Goal: Task Accomplishment & Management: Complete application form

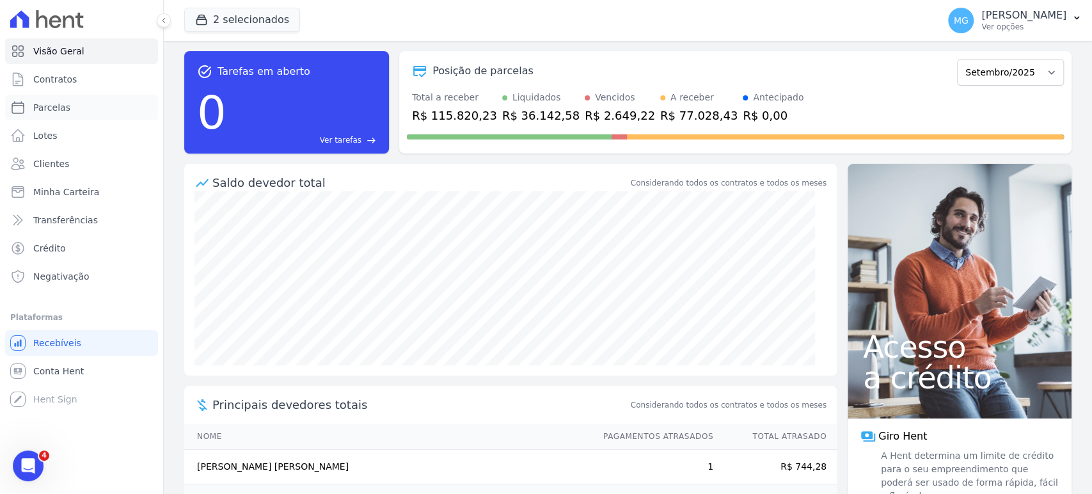
scroll to position [55, 0]
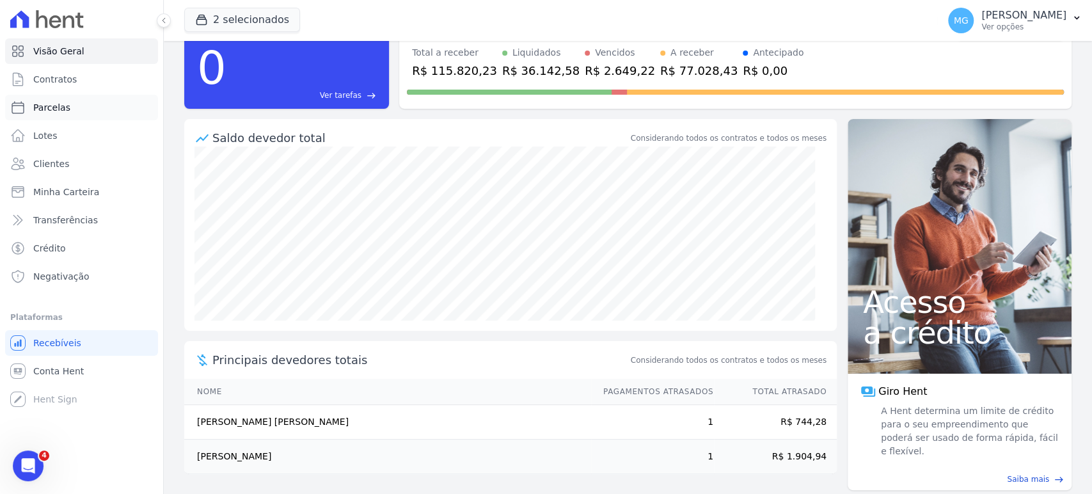
click at [36, 106] on span "Parcelas" at bounding box center [51, 107] width 37 height 13
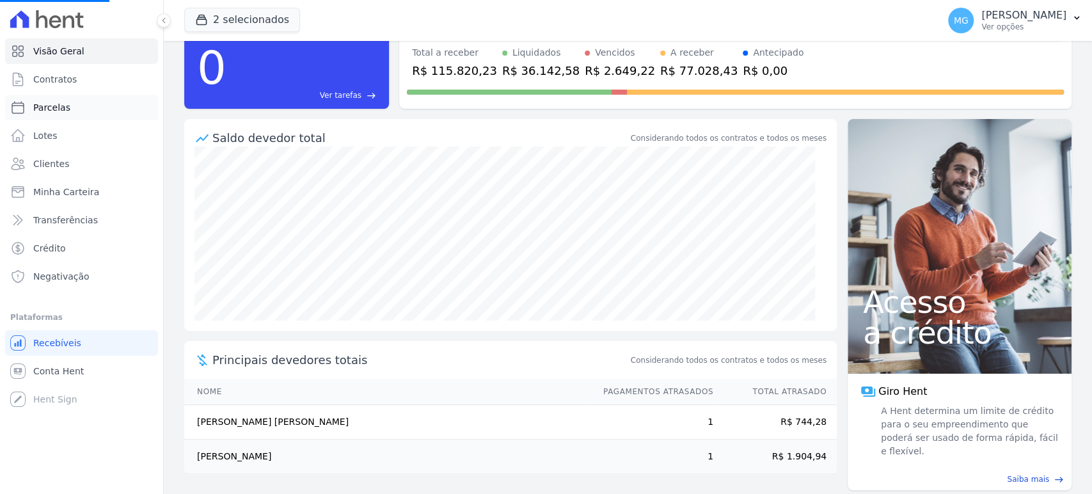
drag, startPoint x: 36, startPoint y: 106, endPoint x: 58, endPoint y: 88, distance: 28.1
click at [36, 104] on span "Parcelas" at bounding box center [51, 107] width 37 height 13
click at [58, 83] on span "Contratos" at bounding box center [54, 79] width 43 height 13
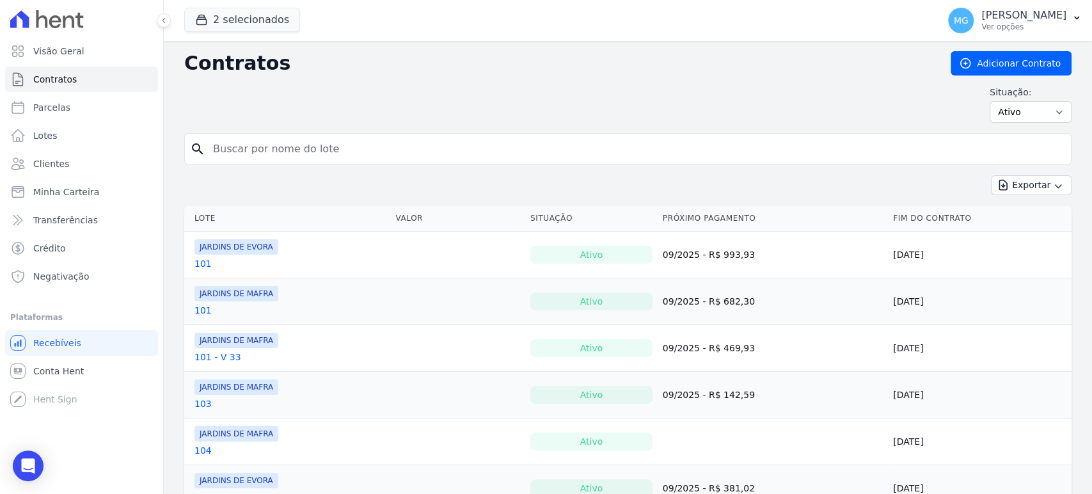
click at [51, 110] on span "Parcelas" at bounding box center [51, 107] width 37 height 13
click at [51, 109] on span "Parcelas" at bounding box center [51, 107] width 37 height 13
select select
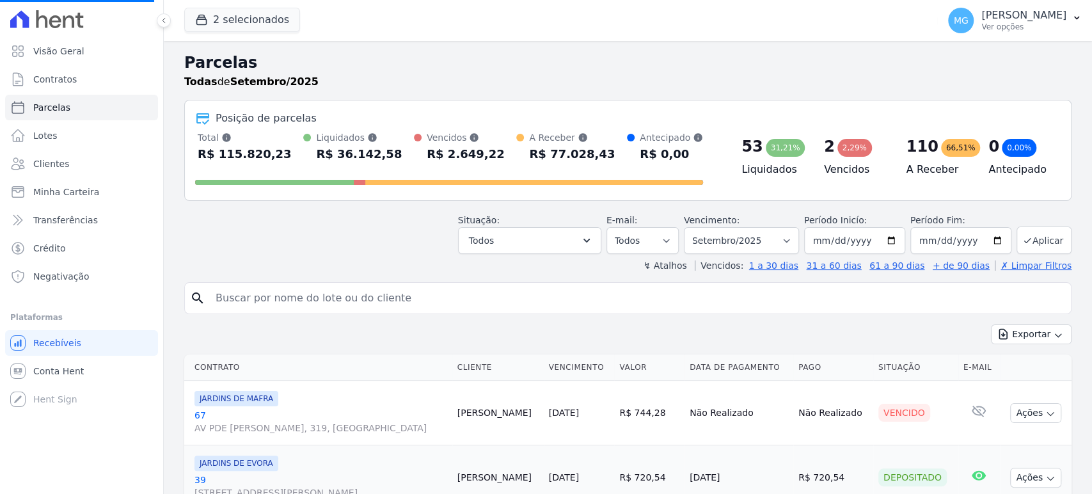
select select
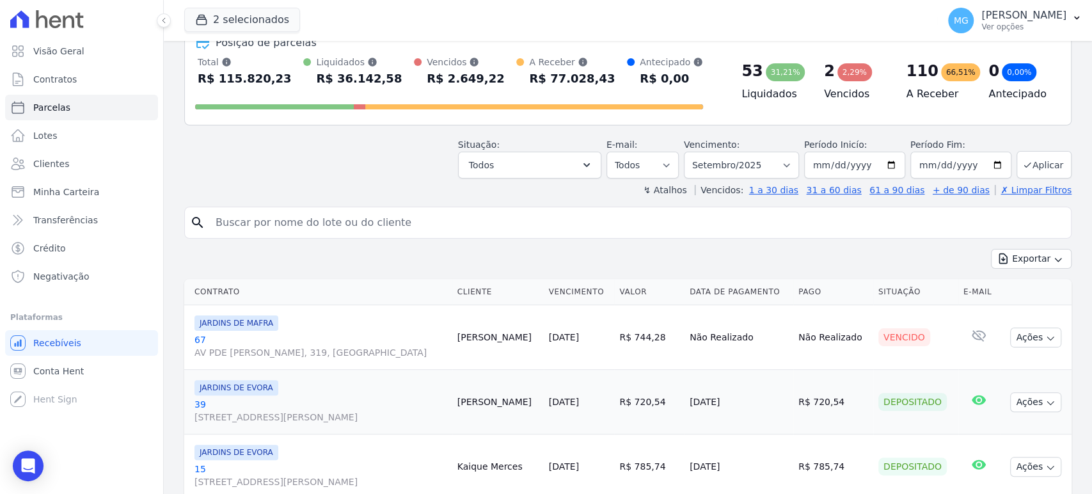
scroll to position [95, 0]
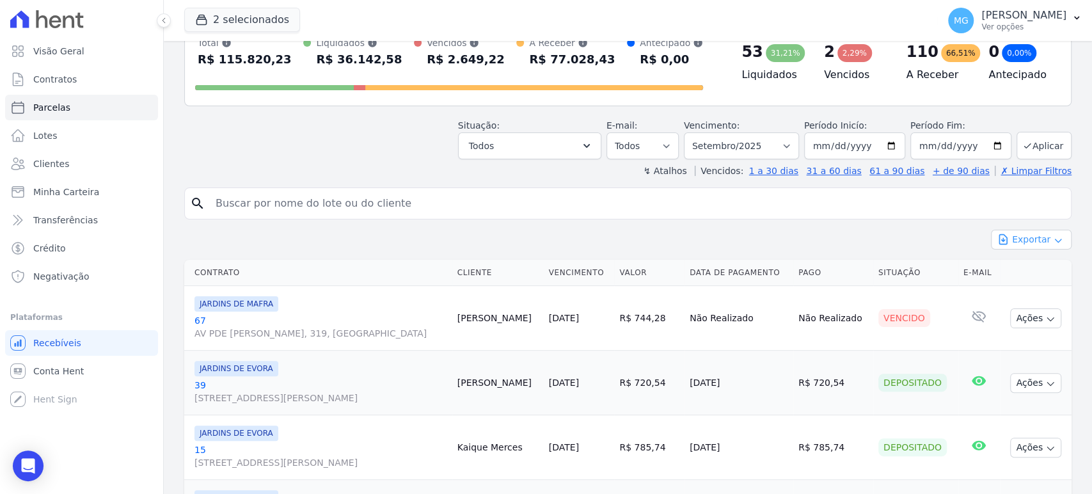
click at [1053, 238] on icon "button" at bounding box center [1058, 240] width 10 height 10
click at [397, 240] on div "Exportar Exportar PDF Exportar CSV" at bounding box center [627, 245] width 887 height 30
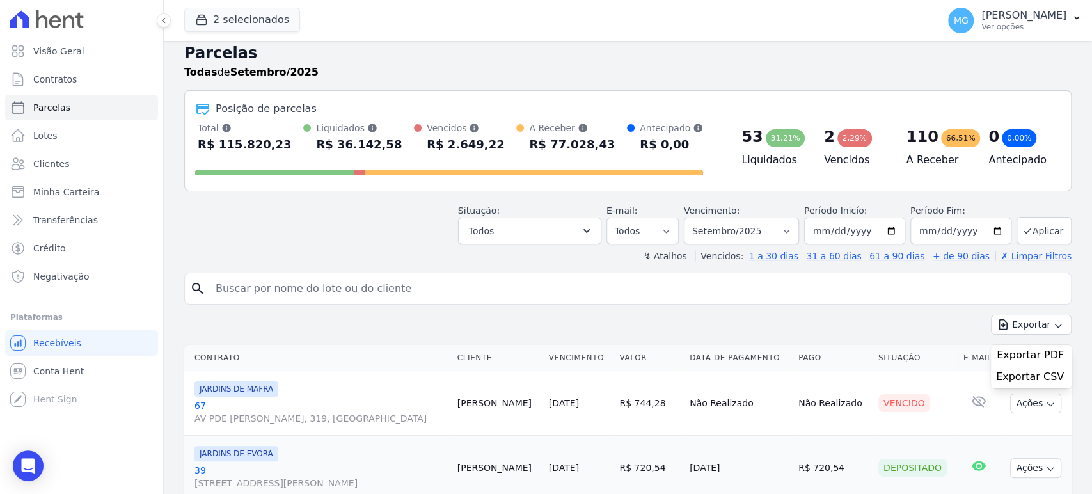
scroll to position [0, 0]
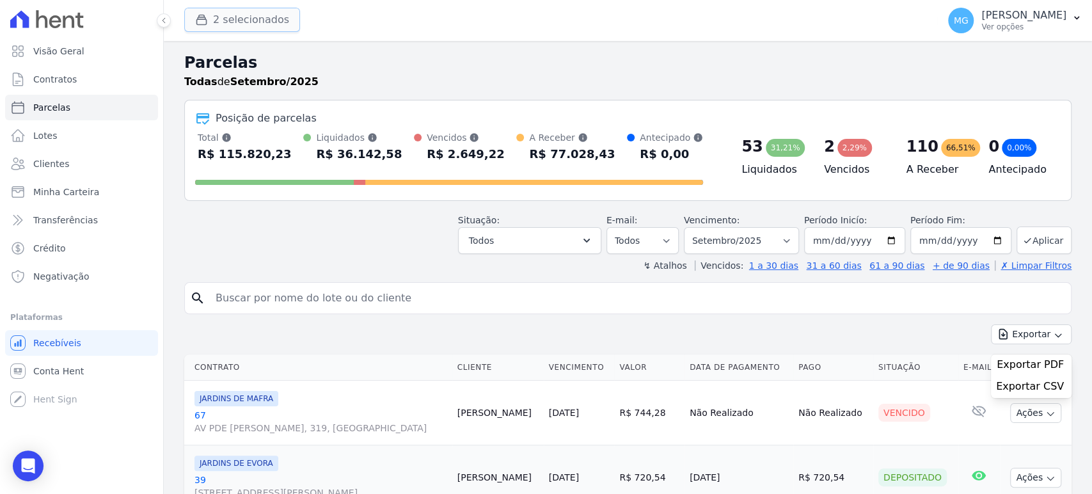
click at [214, 26] on button "2 selecionados" at bounding box center [242, 20] width 116 height 24
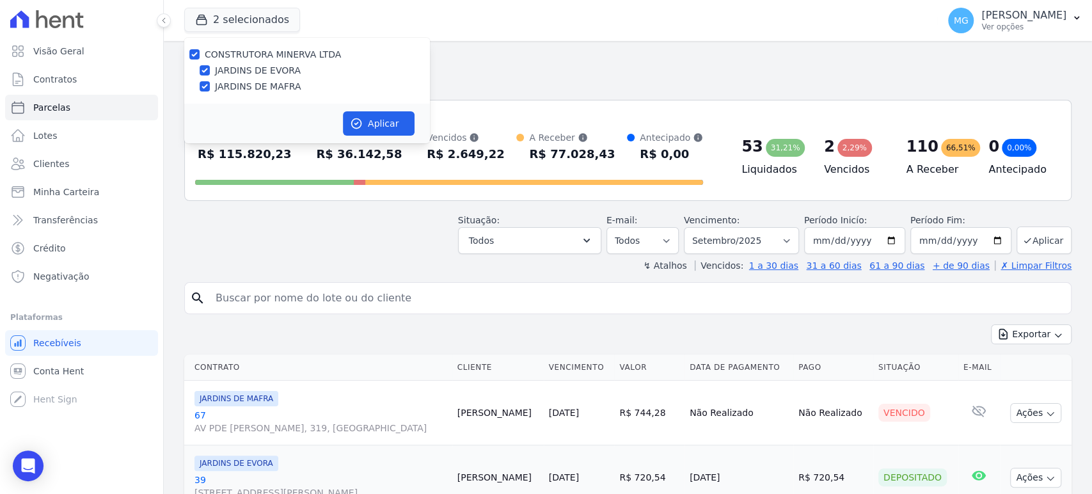
click at [239, 67] on label "JARDINS DE EVORA" at bounding box center [258, 70] width 86 height 13
click at [210, 67] on input "JARDINS DE EVORA" at bounding box center [205, 70] width 10 height 10
checkbox input "false"
click at [384, 125] on button "Aplicar" at bounding box center [379, 123] width 72 height 24
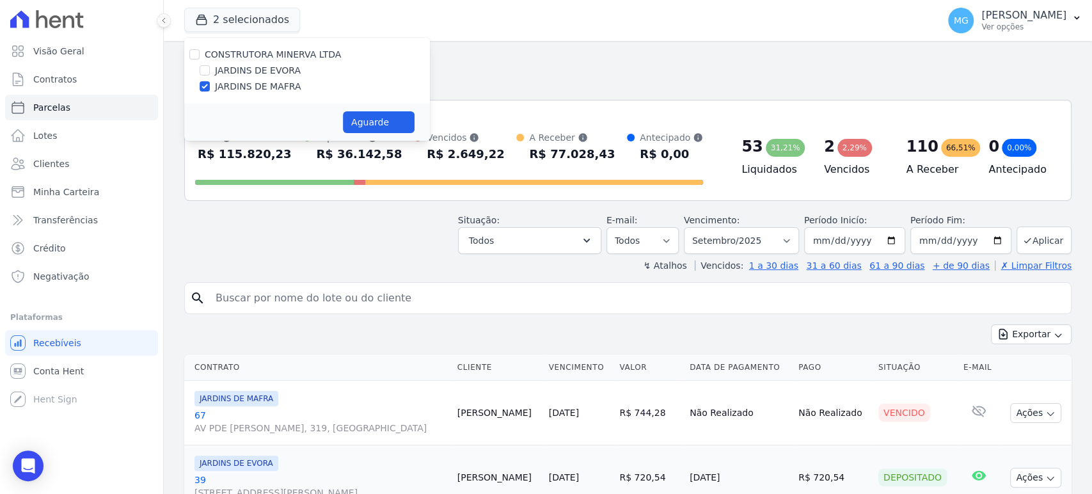
select select
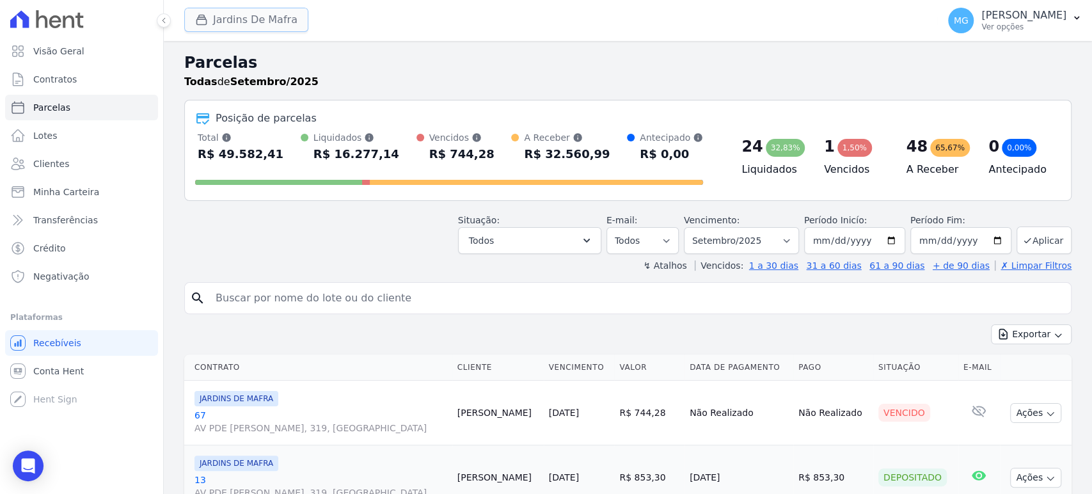
click at [260, 18] on button "Jardins De Mafra" at bounding box center [246, 20] width 124 height 24
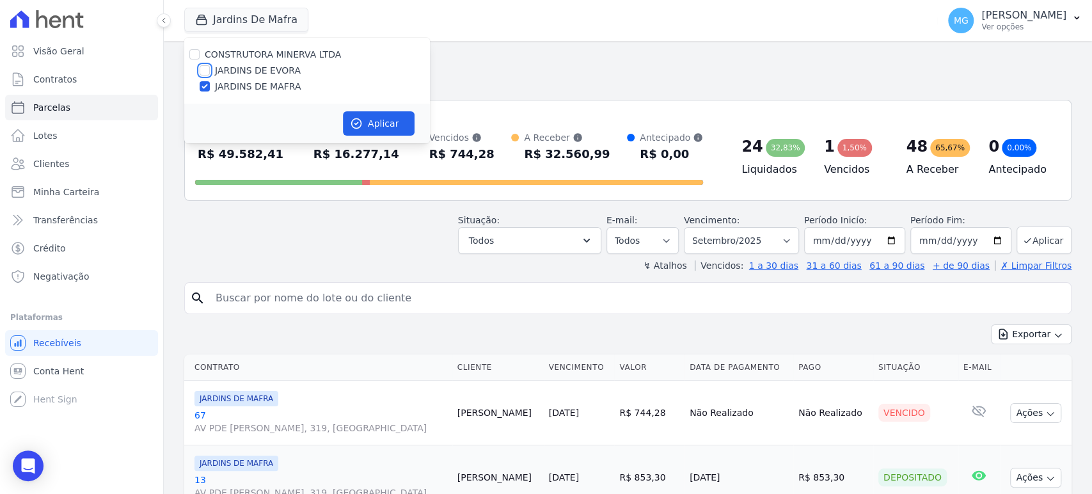
click at [205, 68] on input "JARDINS DE EVORA" at bounding box center [205, 70] width 10 height 10
checkbox input "true"
click at [370, 116] on button "Aplicar" at bounding box center [379, 123] width 72 height 24
select select
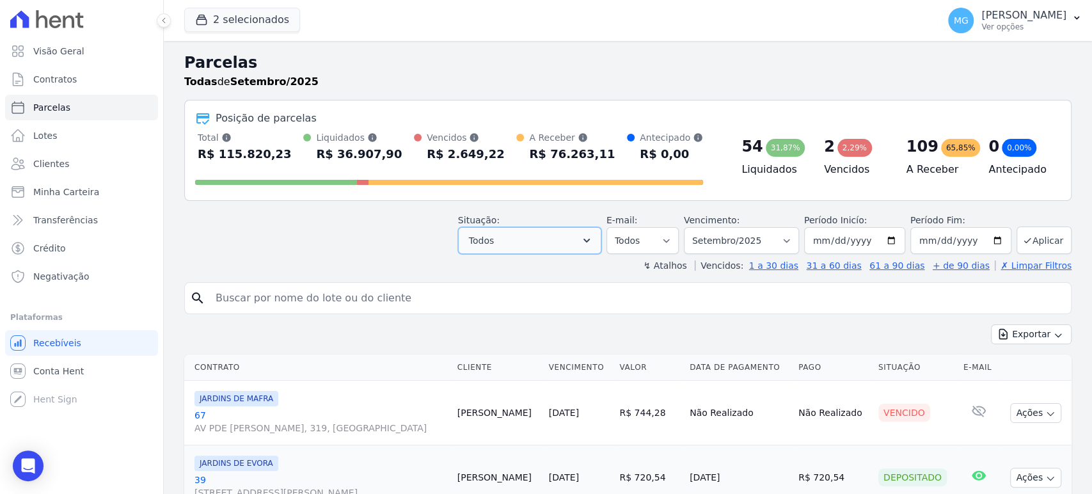
click at [558, 237] on button "Todos" at bounding box center [529, 240] width 143 height 27
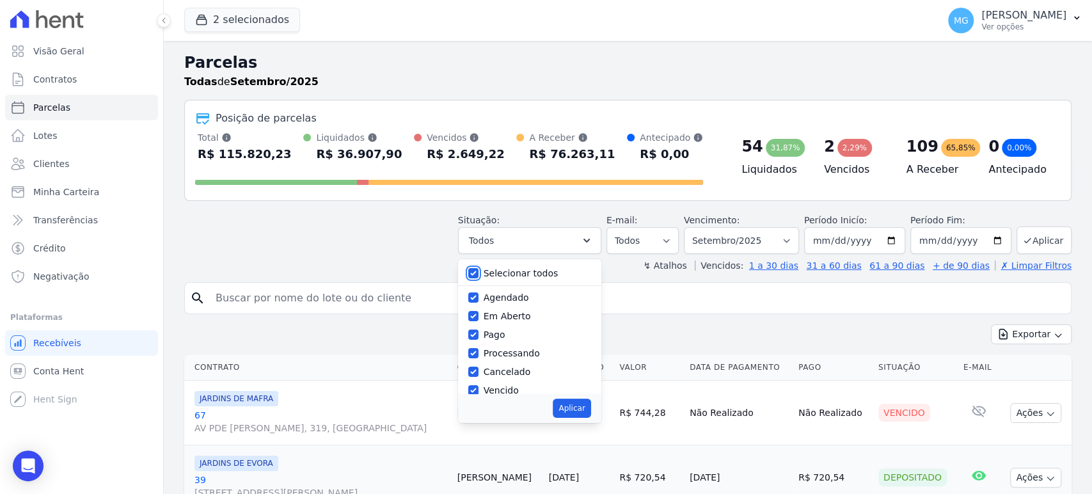
click at [478, 273] on input "Selecionar todos" at bounding box center [473, 273] width 10 height 10
checkbox input "false"
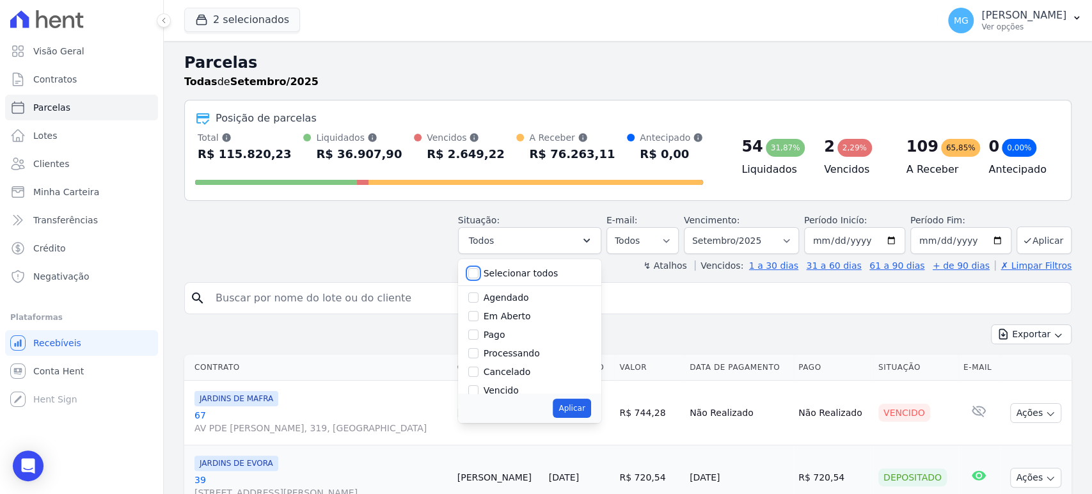
checkbox input "false"
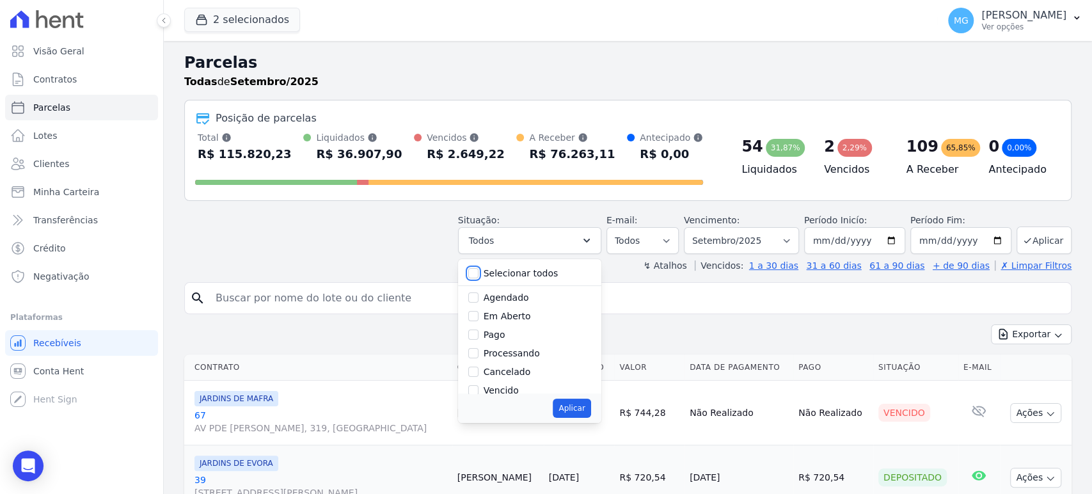
checkbox input "false"
click at [478, 302] on input "Vencido" at bounding box center [473, 305] width 10 height 10
checkbox input "true"
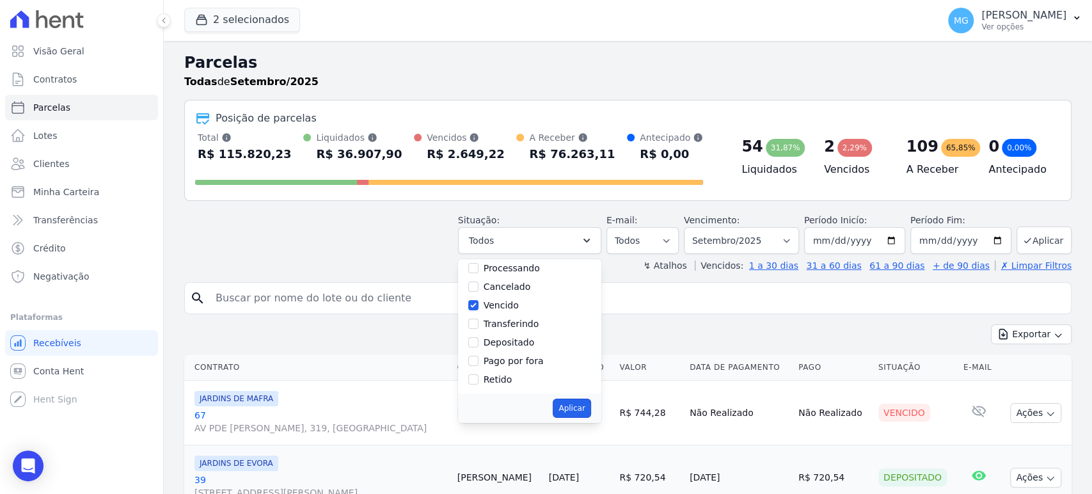
click at [583, 402] on button "Aplicar" at bounding box center [572, 407] width 38 height 19
select select "overdue"
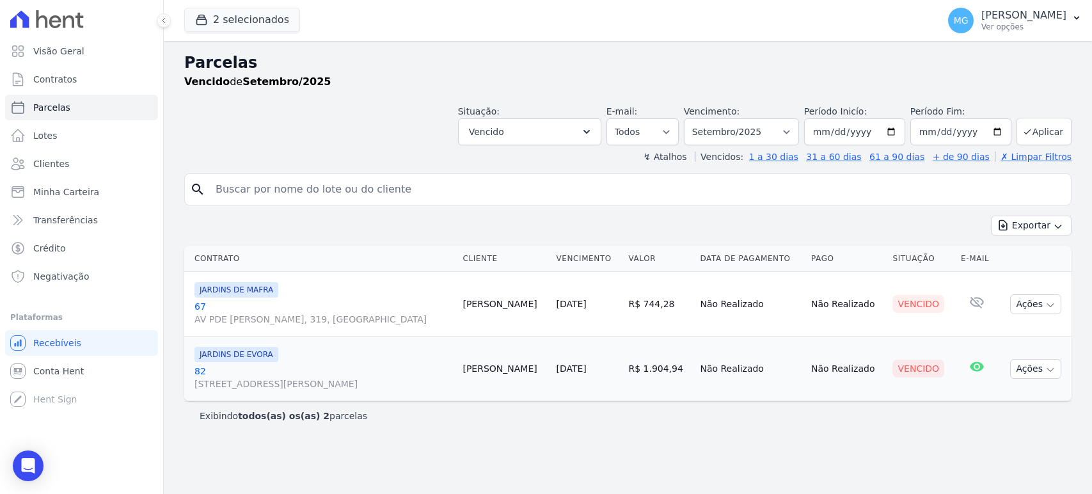
select select
click at [475, 59] on h2 "Parcelas" at bounding box center [627, 62] width 887 height 23
click at [588, 123] on button "Vencido" at bounding box center [529, 131] width 143 height 27
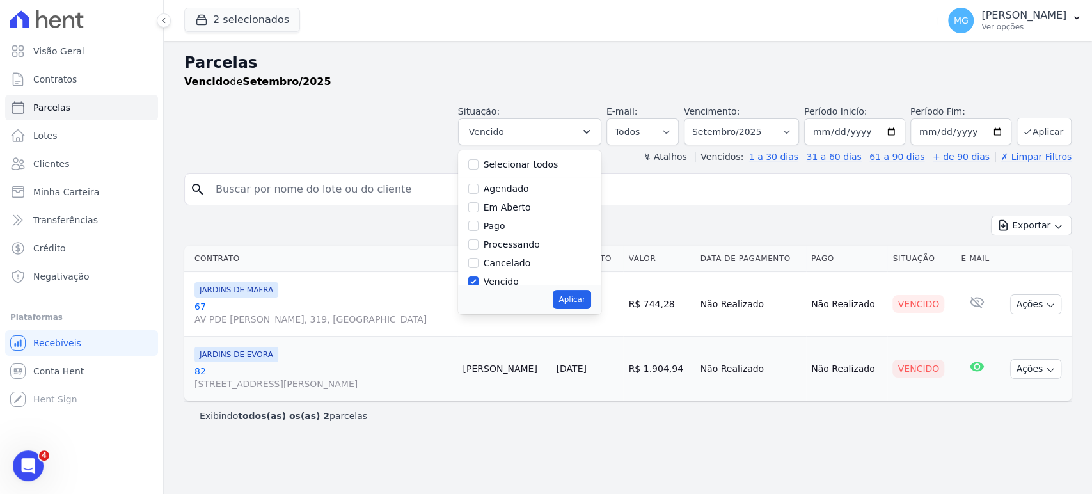
click at [530, 168] on label "Selecionar todos" at bounding box center [520, 164] width 75 height 10
click at [478, 168] on input "Selecionar todos" at bounding box center [473, 164] width 10 height 10
checkbox input "true"
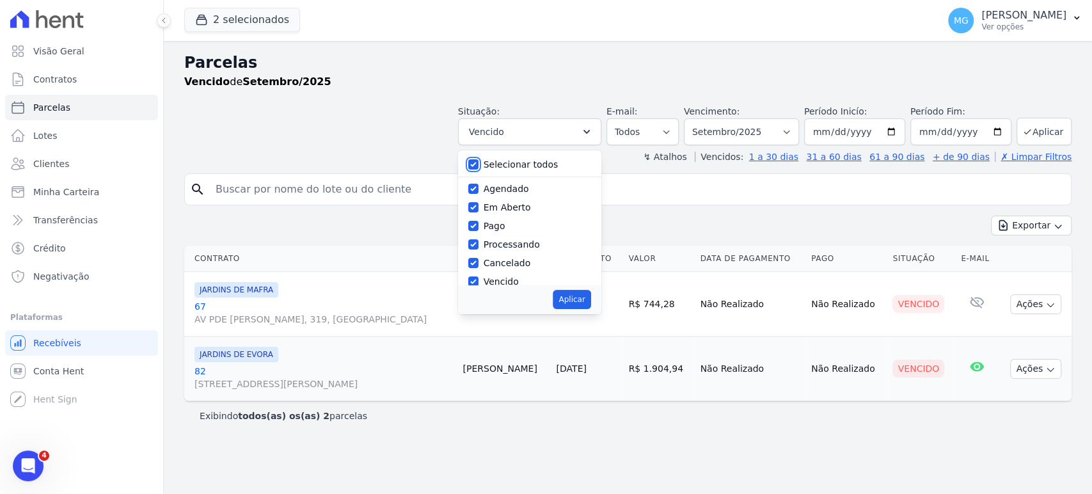
checkbox input "true"
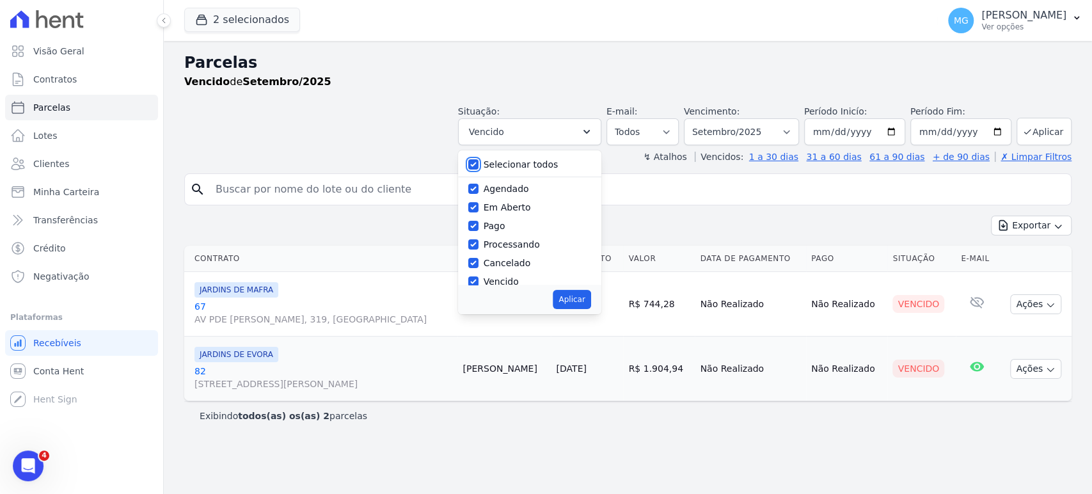
checkbox input "true"
click at [590, 294] on button "Aplicar" at bounding box center [572, 299] width 38 height 19
select select "scheduled"
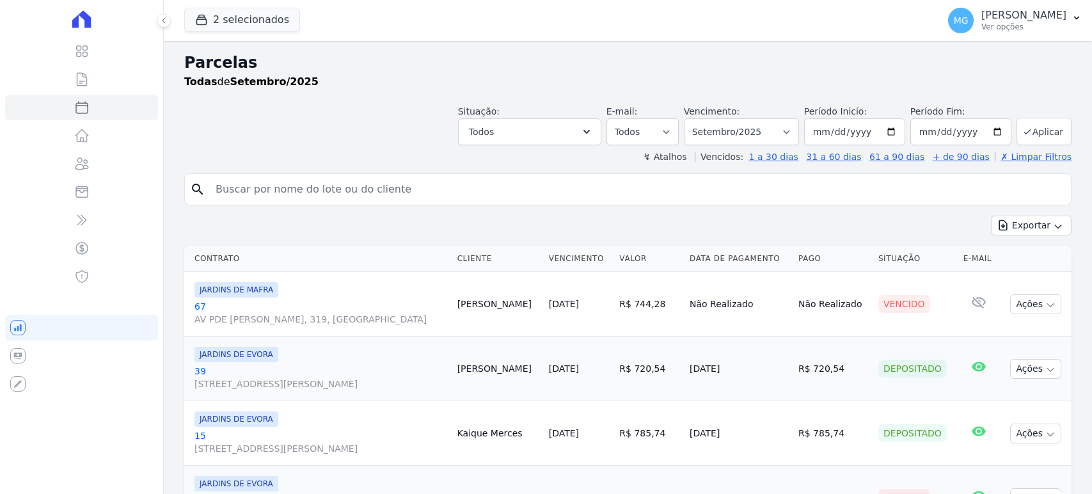
select select
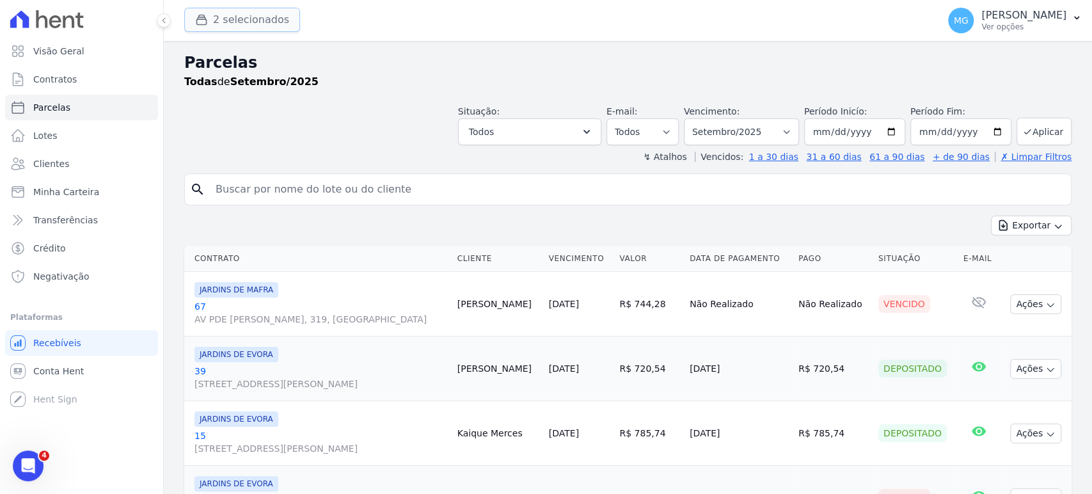
click at [264, 19] on button "2 selecionados" at bounding box center [242, 20] width 116 height 24
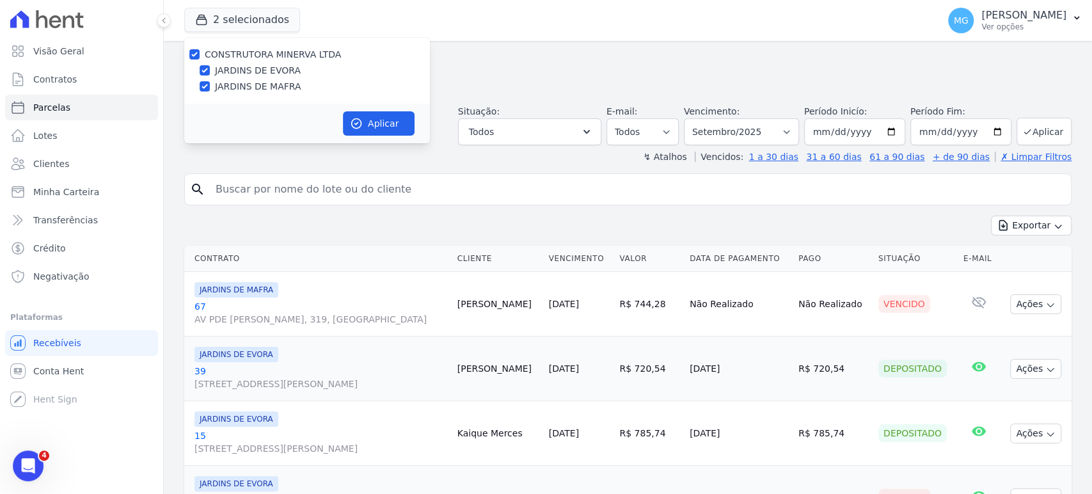
click at [251, 72] on label "JARDINS DE EVORA" at bounding box center [258, 70] width 86 height 13
click at [210, 72] on input "JARDINS DE EVORA" at bounding box center [205, 70] width 10 height 10
checkbox input "false"
click at [368, 119] on button "Aplicar" at bounding box center [379, 123] width 72 height 24
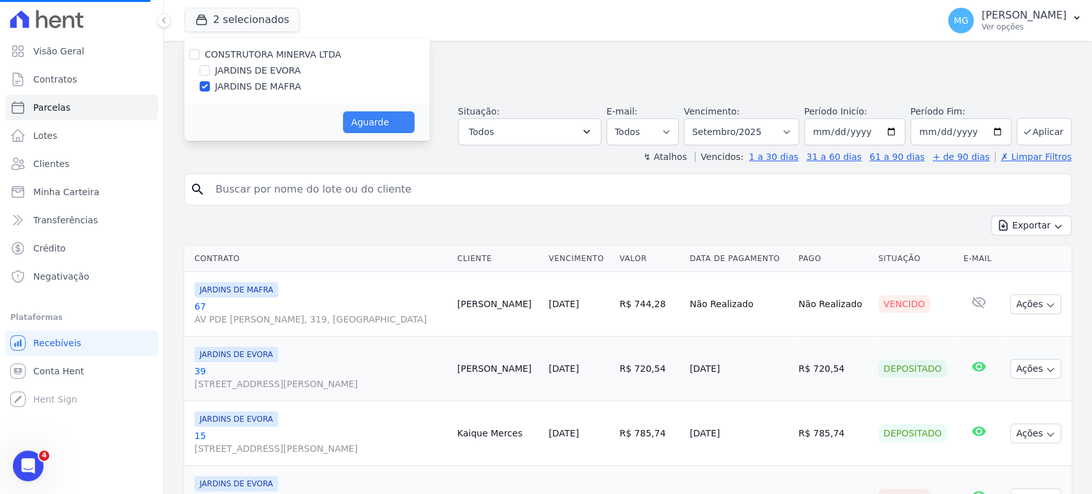
select select
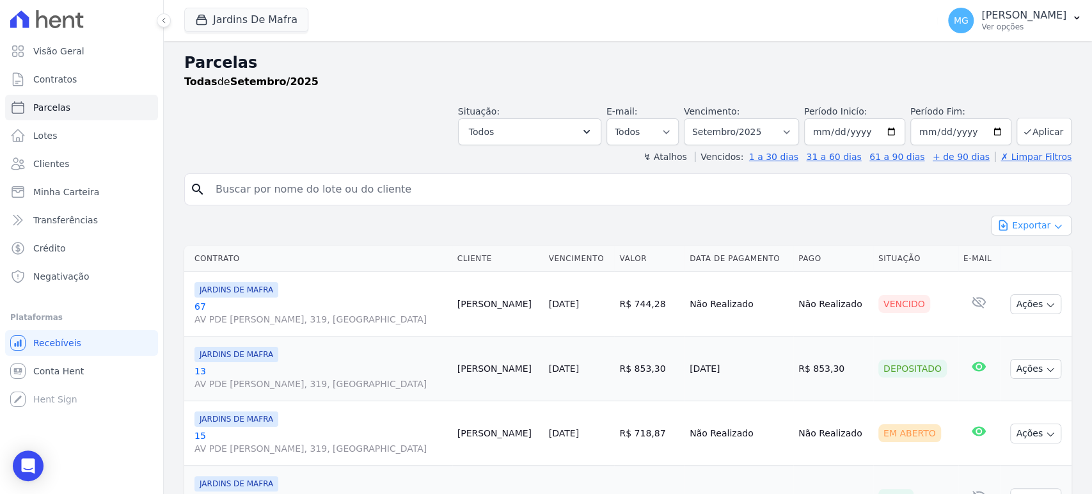
click at [1035, 224] on button "Exportar" at bounding box center [1031, 226] width 81 height 20
click at [1031, 276] on span "Exportar CSV" at bounding box center [1030, 277] width 68 height 13
click at [472, 60] on h2 "Parcelas" at bounding box center [627, 62] width 887 height 23
click at [242, 13] on button "Jardins De Mafra" at bounding box center [246, 20] width 124 height 24
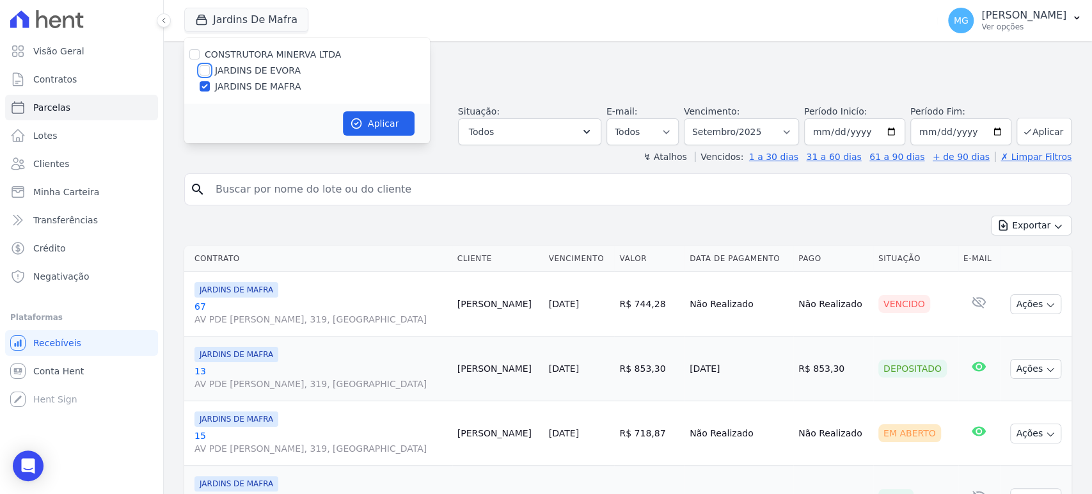
click at [205, 73] on input "JARDINS DE EVORA" at bounding box center [205, 70] width 10 height 10
checkbox input "true"
drag, startPoint x: 204, startPoint y: 87, endPoint x: 307, endPoint y: 107, distance: 104.8
click at [204, 88] on input "JARDINS DE MAFRA" at bounding box center [205, 86] width 10 height 10
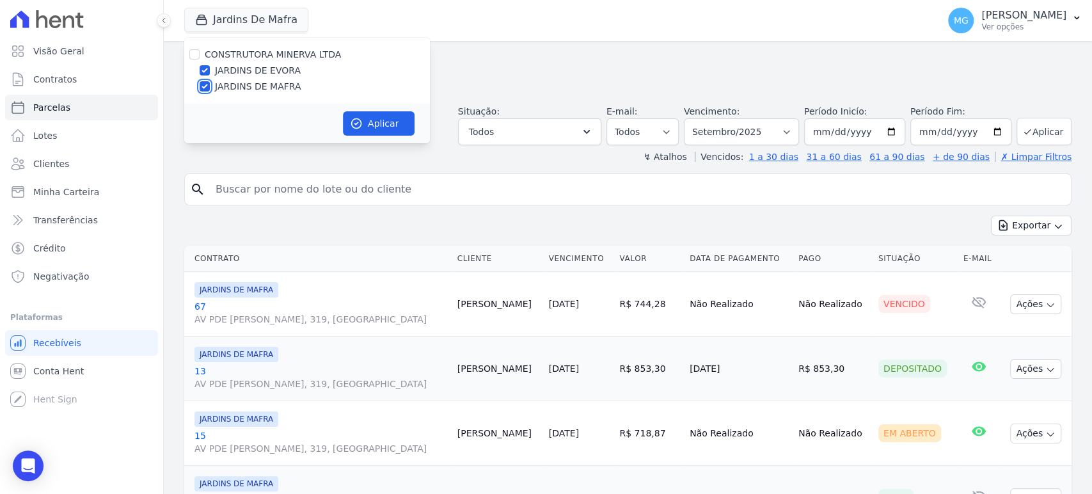
checkbox input "false"
click at [368, 116] on button "Aplicar" at bounding box center [379, 123] width 72 height 24
select select
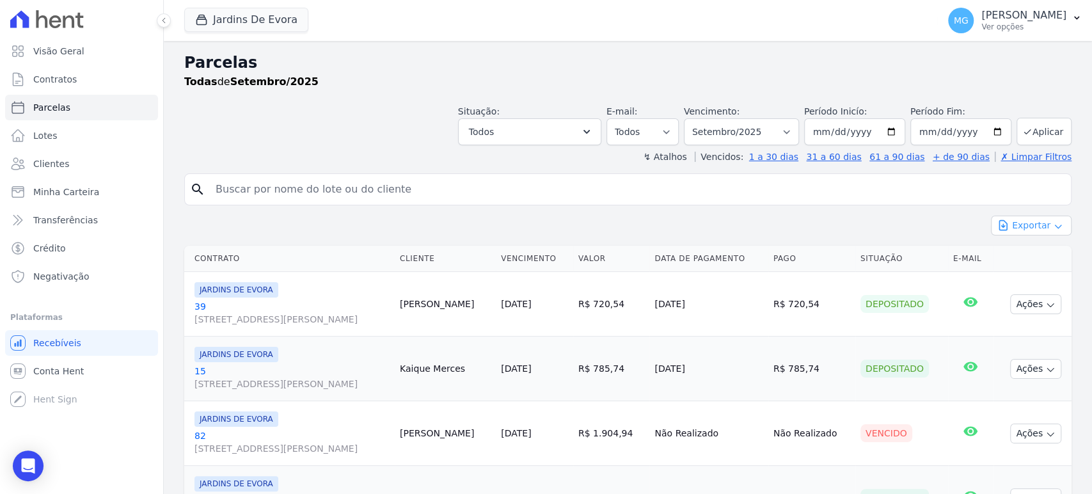
click at [1039, 224] on button "Exportar" at bounding box center [1031, 226] width 81 height 20
click at [1021, 278] on span "Exportar CSV" at bounding box center [1030, 277] width 68 height 13
drag, startPoint x: 563, startPoint y: 49, endPoint x: 498, endPoint y: 55, distance: 65.5
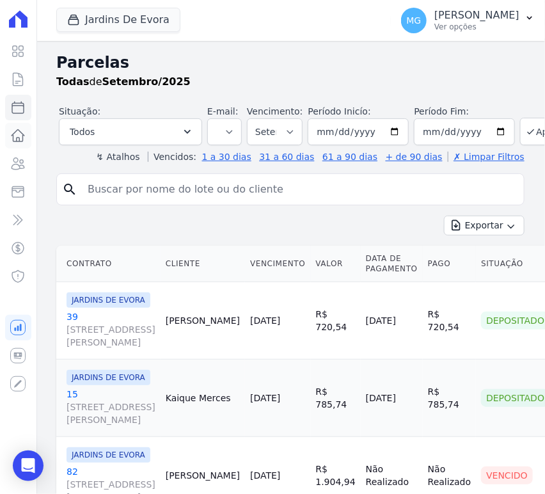
click at [14, 136] on icon at bounding box center [17, 135] width 15 height 15
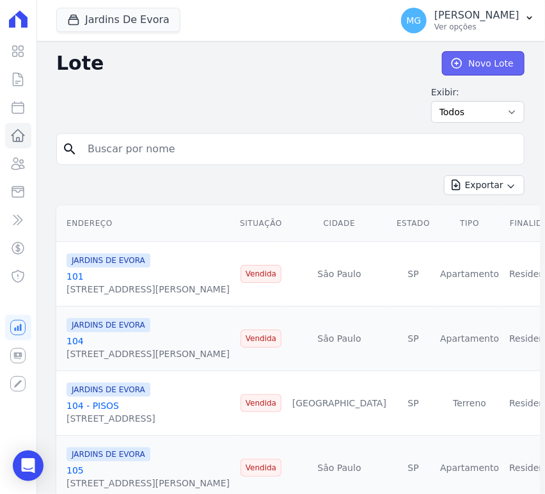
click at [463, 65] on link "Novo Lote" at bounding box center [483, 63] width 82 height 24
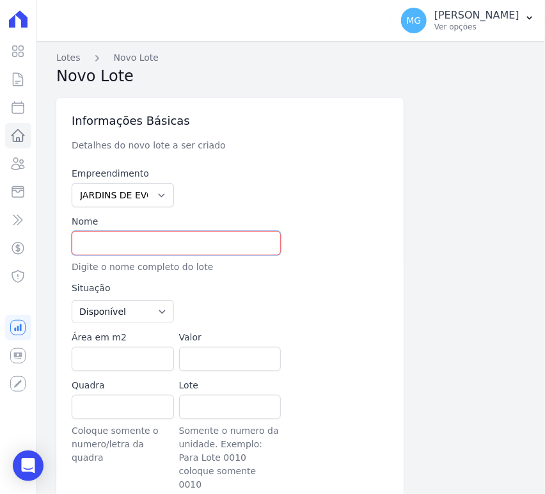
click at [128, 236] on input "text" at bounding box center [176, 243] width 209 height 24
click at [20, 77] on icon at bounding box center [18, 79] width 10 height 13
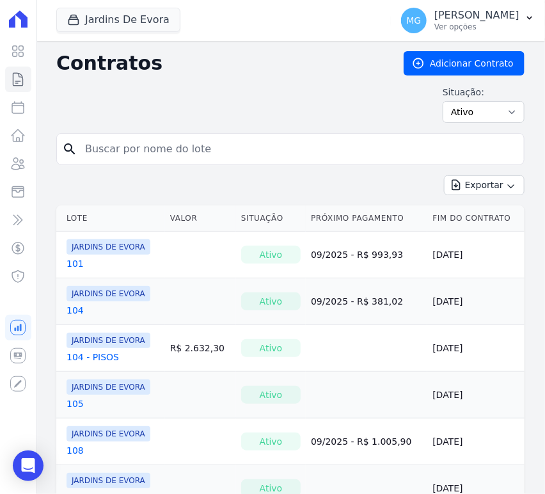
click at [132, 150] on input "search" at bounding box center [297, 149] width 441 height 26
type input "109"
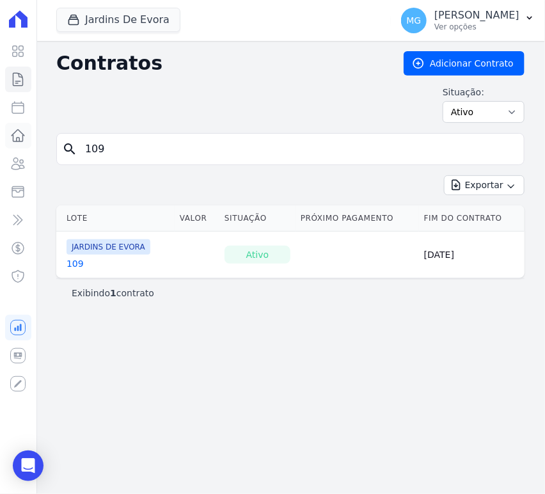
click at [14, 137] on icon at bounding box center [17, 135] width 15 height 15
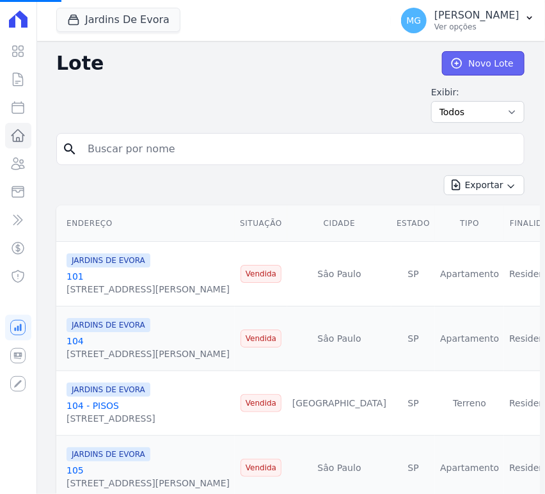
click at [469, 63] on link "Novo Lote" at bounding box center [483, 63] width 82 height 24
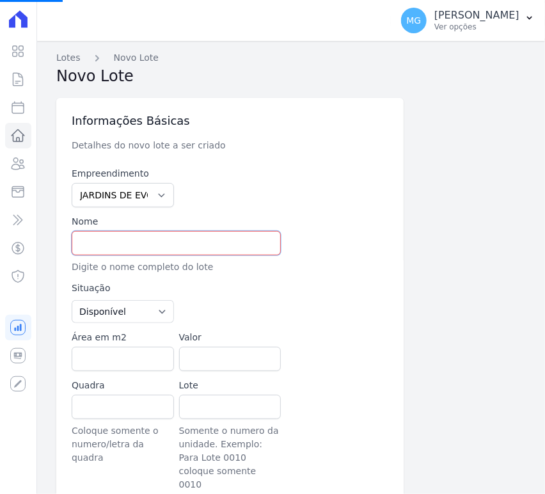
click at [144, 237] on input "text" at bounding box center [176, 243] width 209 height 24
type input "109"
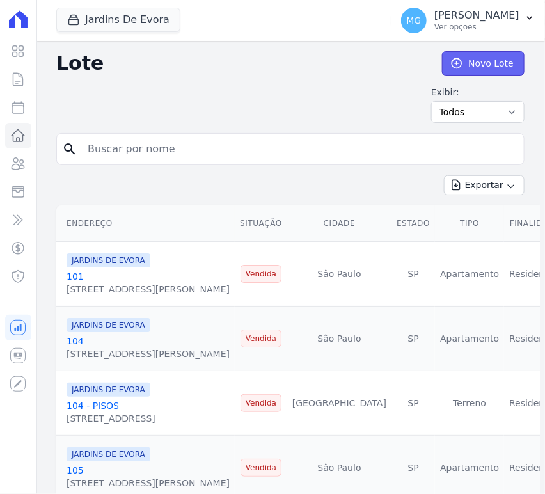
click at [459, 62] on link "Novo Lote" at bounding box center [483, 63] width 82 height 24
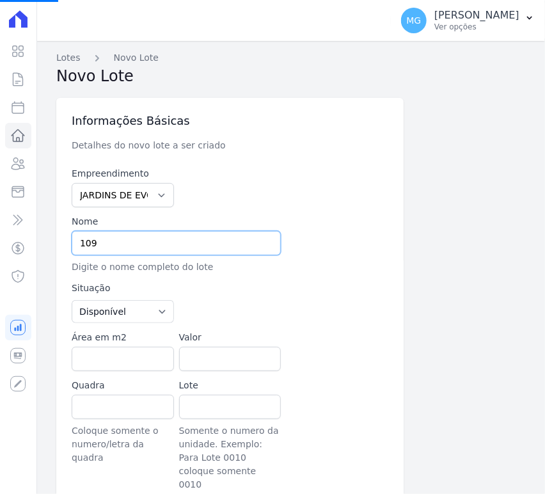
click at [146, 240] on input "109" at bounding box center [176, 243] width 209 height 24
click at [127, 249] on input "text" at bounding box center [176, 243] width 209 height 24
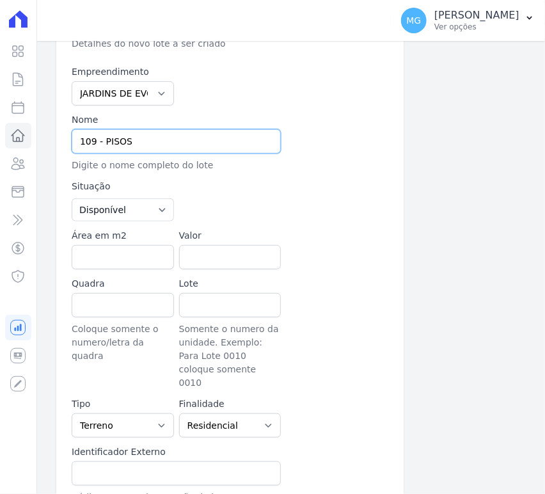
scroll to position [142, 0]
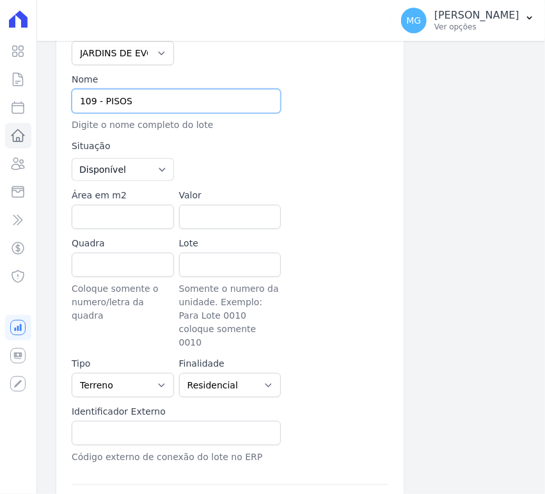
type input "109 - PISOS"
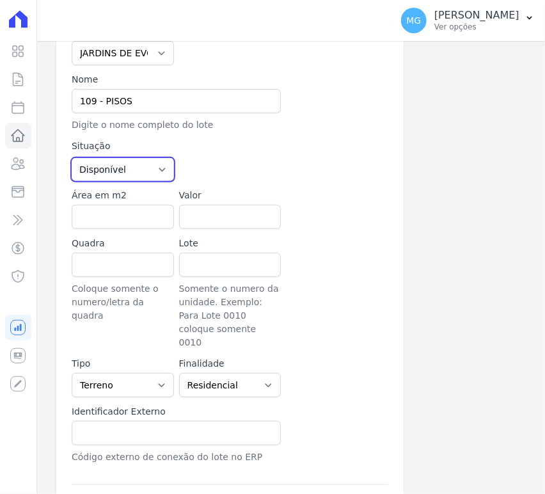
drag, startPoint x: 125, startPoint y: 173, endPoint x: 121, endPoint y: 178, distance: 6.9
click at [125, 173] on select "Disponível Vendida Reservada Indisponível" at bounding box center [123, 169] width 102 height 23
select select "sold"
click at [72, 158] on select "Disponível Vendida Reservada Indisponível" at bounding box center [123, 169] width 102 height 23
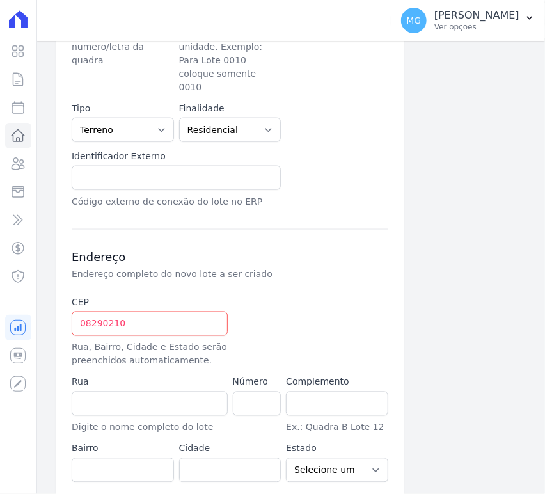
scroll to position [435, 0]
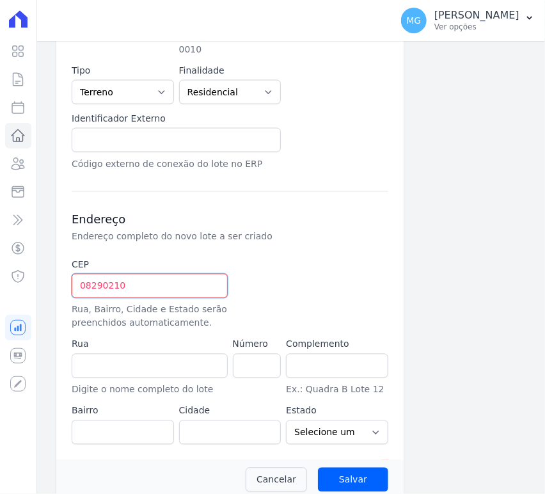
click at [167, 274] on input "08290210" at bounding box center [150, 286] width 156 height 24
type input "08.290-210"
click at [292, 263] on div at bounding box center [284, 294] width 102 height 72
type input "Rua Santo Antônio de Itaberava"
type input "Vila Carmosina"
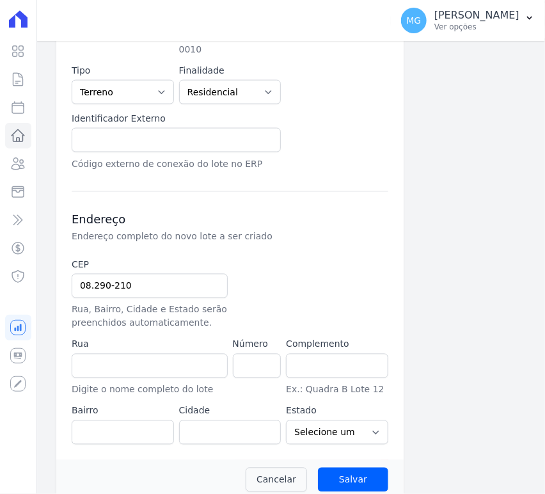
type input "São Paulo"
select select "SP"
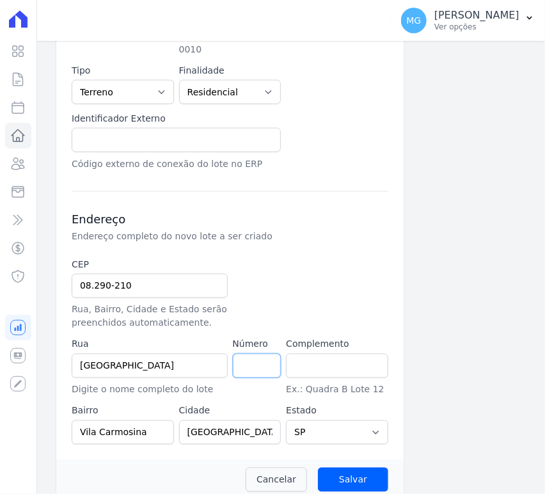
click at [256, 354] on input "number" at bounding box center [257, 366] width 49 height 24
drag, startPoint x: 320, startPoint y: 298, endPoint x: 322, endPoint y: 321, distance: 23.1
click at [322, 302] on div at bounding box center [284, 294] width 102 height 72
click at [318, 354] on input "text" at bounding box center [337, 366] width 102 height 24
type input "LOTE 26 QUADRA 108"
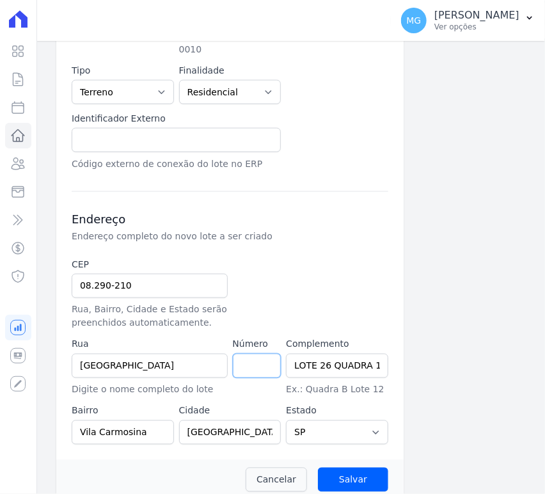
click at [249, 354] on input "number" at bounding box center [257, 366] width 49 height 24
type input "0"
click at [301, 280] on div at bounding box center [284, 294] width 102 height 72
click at [353, 469] on input "Salvar" at bounding box center [353, 479] width 70 height 24
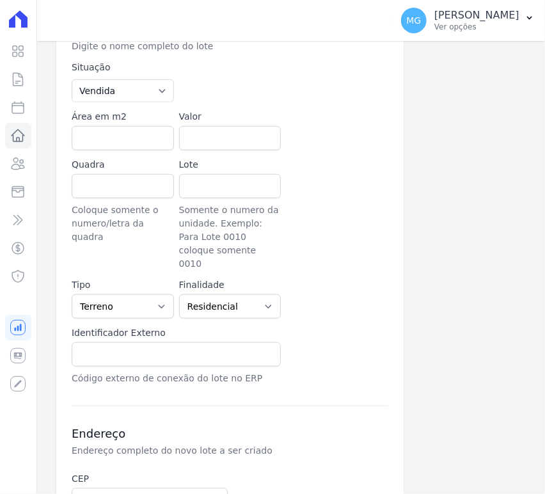
scroll to position [151, 0]
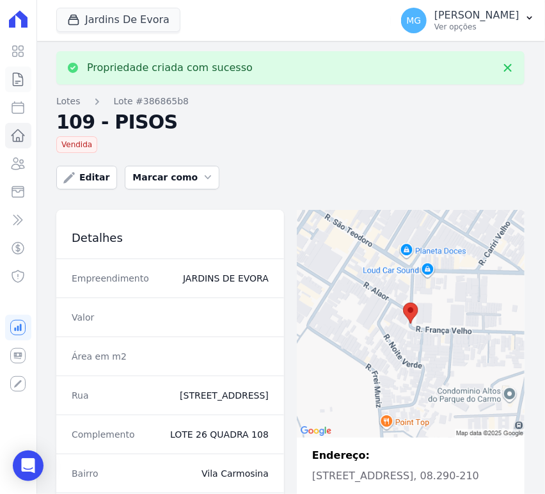
click at [18, 81] on icon at bounding box center [18, 79] width 10 height 13
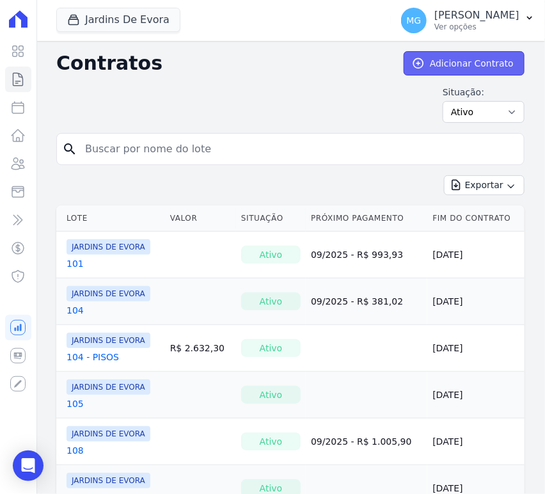
click at [458, 68] on link "Adicionar Contrato" at bounding box center [464, 63] width 121 height 24
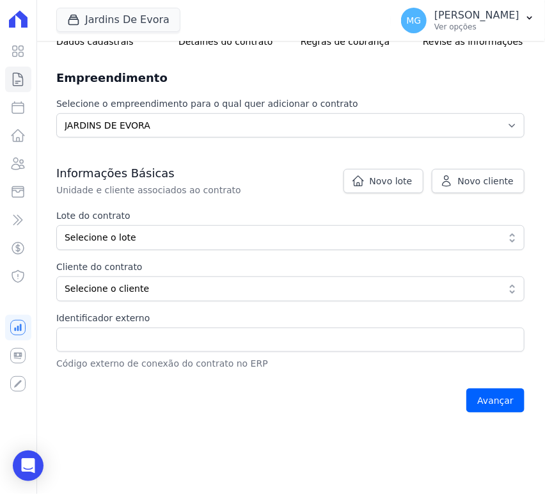
scroll to position [142, 0]
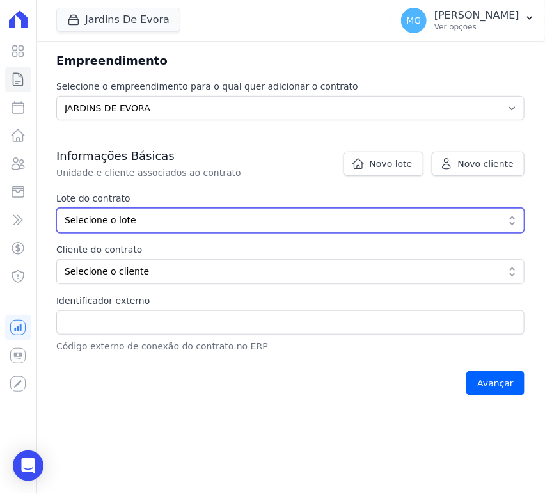
click at [130, 219] on span "Selecione o lote" at bounding box center [282, 220] width 434 height 13
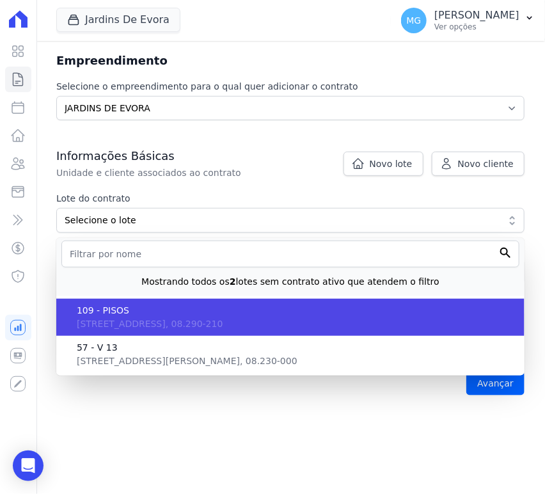
click at [120, 320] on span "Rua Santo Antônio de Itaberava, 0 - LOTE 26 QUADRA 108, Vila Carmosina, SP, São…" at bounding box center [150, 323] width 146 height 10
type input "386865b8-17dc-4c93-9396-6503b69a846e"
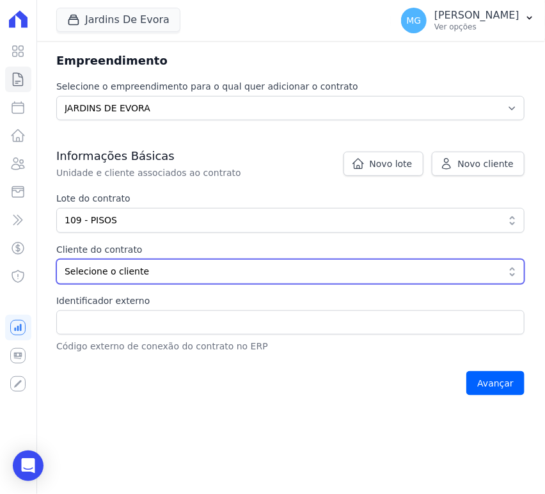
click at [92, 270] on span "Selecione o cliente" at bounding box center [282, 271] width 434 height 13
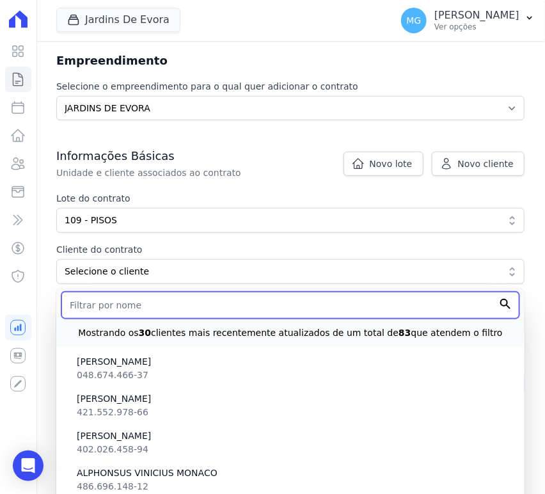
click at [91, 304] on input "text" at bounding box center [290, 305] width 458 height 27
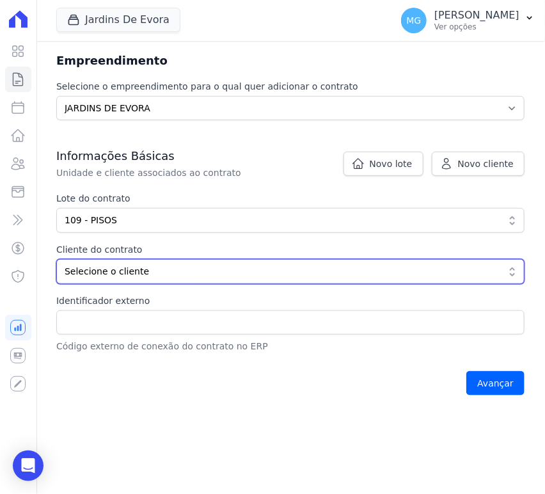
click at [163, 260] on button "Selecione o cliente" at bounding box center [290, 271] width 468 height 25
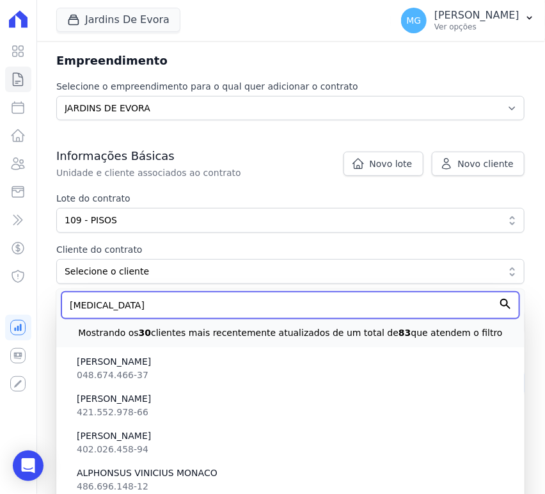
click at [137, 301] on input "THAM" at bounding box center [290, 305] width 458 height 27
click at [496, 298] on input "THAMY" at bounding box center [290, 305] width 458 height 27
type input "THAMY"
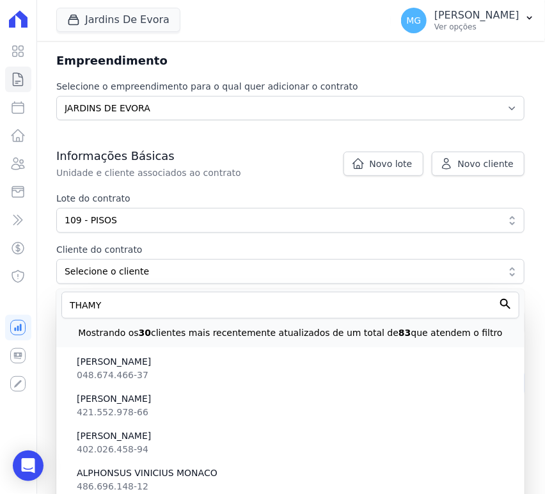
click at [393, 287] on div "Informações Básicas Unidade e cliente associados ao contrato Lote do contrato 3…" at bounding box center [290, 250] width 468 height 205
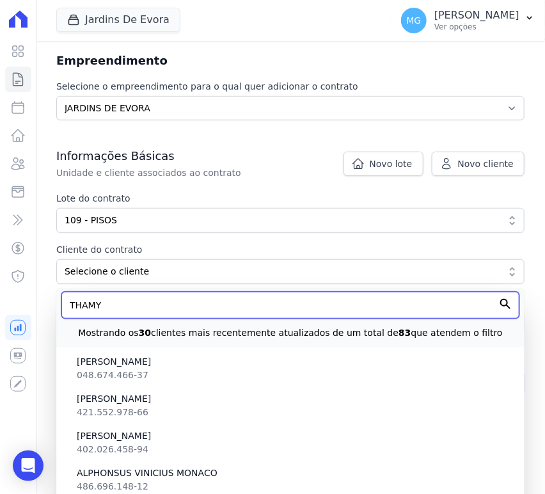
click at [373, 299] on input "THAMY" at bounding box center [290, 305] width 458 height 27
click at [466, 371] on input "Avançar" at bounding box center [495, 383] width 58 height 24
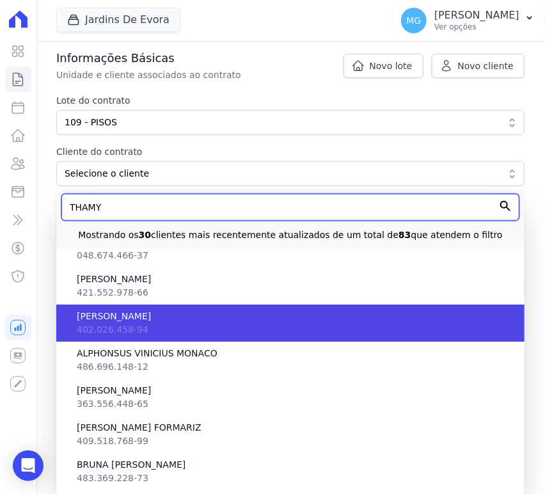
scroll to position [70, 0]
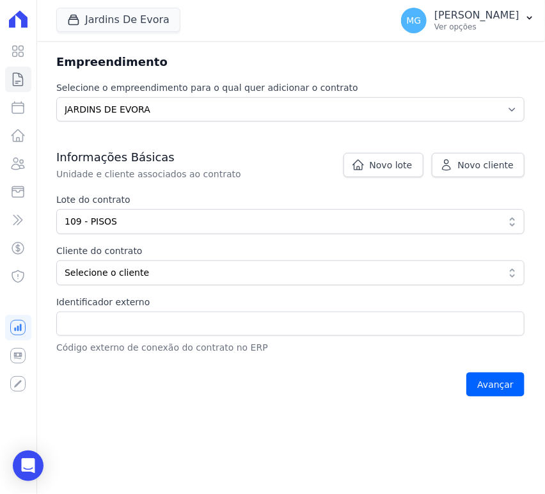
scroll to position [189, 0]
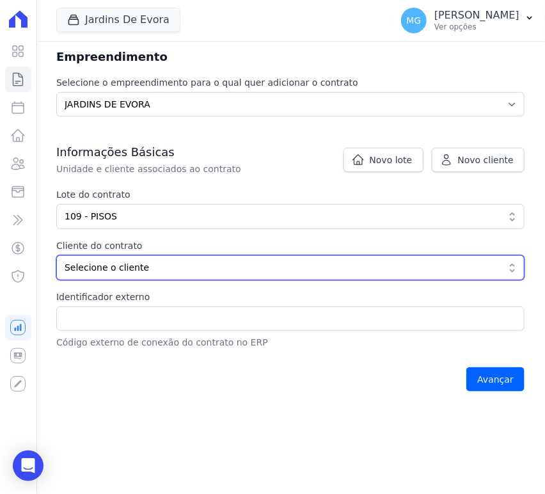
click at [127, 270] on span "Selecione o cliente" at bounding box center [282, 267] width 434 height 13
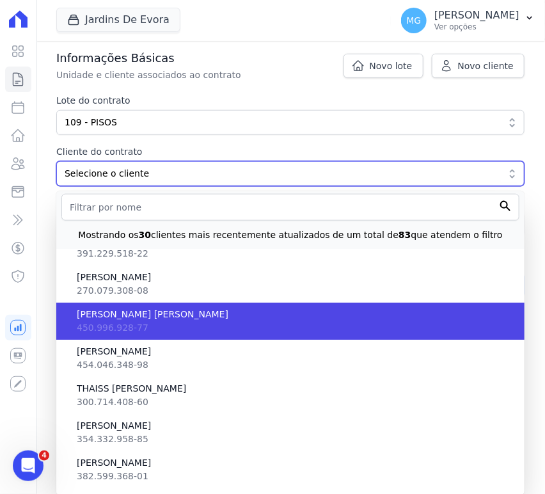
scroll to position [2511, 0]
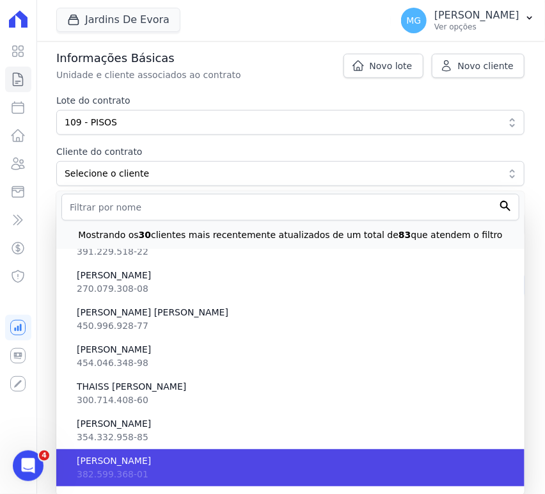
click at [164, 461] on span "THAMY CRISTINA MAZALA" at bounding box center [295, 460] width 437 height 13
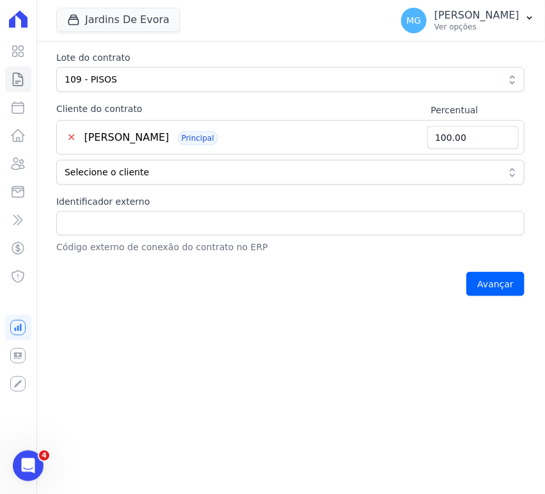
scroll to position [240, 0]
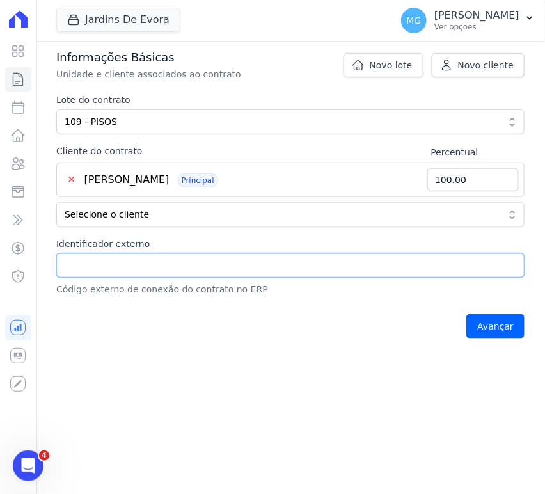
click at [125, 256] on input "Identificador externo" at bounding box center [290, 265] width 468 height 24
type input "109 - PISOS"
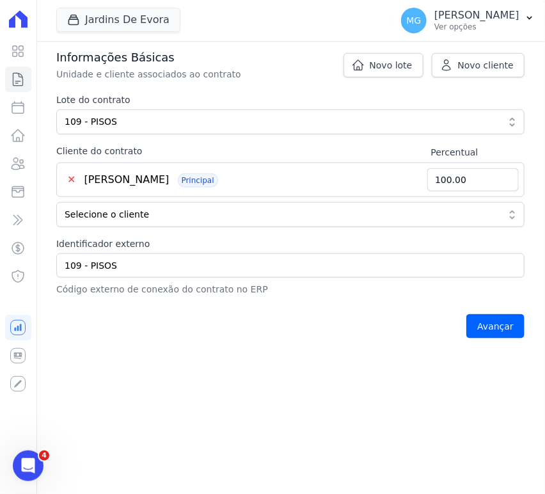
drag, startPoint x: 255, startPoint y: 395, endPoint x: 285, endPoint y: 391, distance: 30.9
click at [285, 391] on main "undefined method `map' for nil Contratos Adicionar Contrato Adicionar Contrato …" at bounding box center [290, 267] width 509 height 453
click at [486, 318] on input "Avançar" at bounding box center [495, 326] width 58 height 24
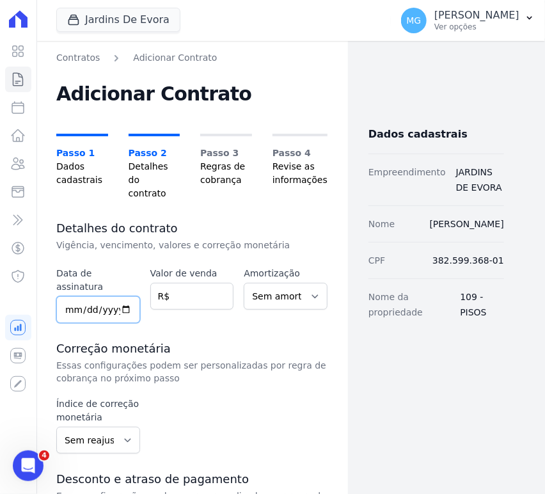
click at [72, 296] on input "date" at bounding box center [98, 309] width 84 height 27
type input "2025-08-15"
click at [189, 283] on input "number" at bounding box center [192, 296] width 84 height 27
click at [194, 283] on input "number" at bounding box center [192, 296] width 84 height 27
type input "3938.50"
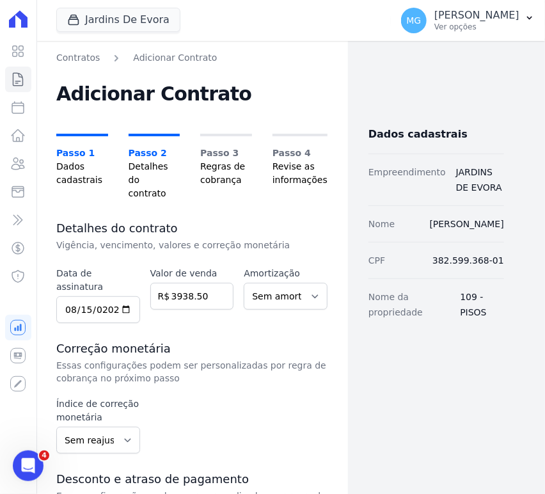
click at [187, 359] on p "Essas configurações podem ser personalizadas por regra de cobrança no próximo p…" at bounding box center [191, 372] width 271 height 26
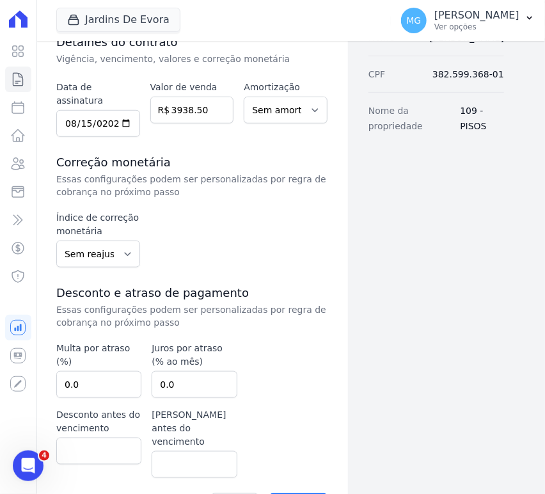
scroll to position [189, 0]
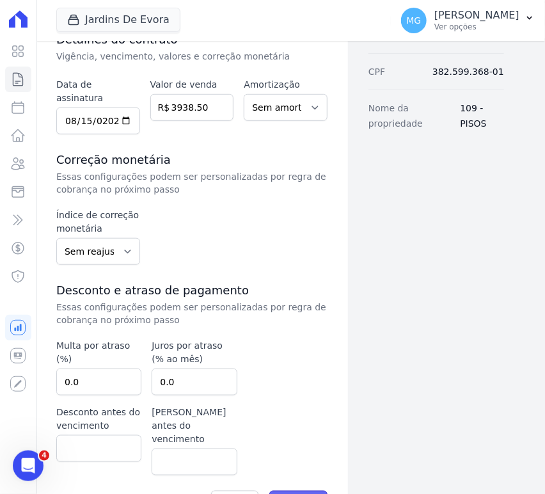
click at [301, 490] on input "Avançar" at bounding box center [298, 502] width 58 height 24
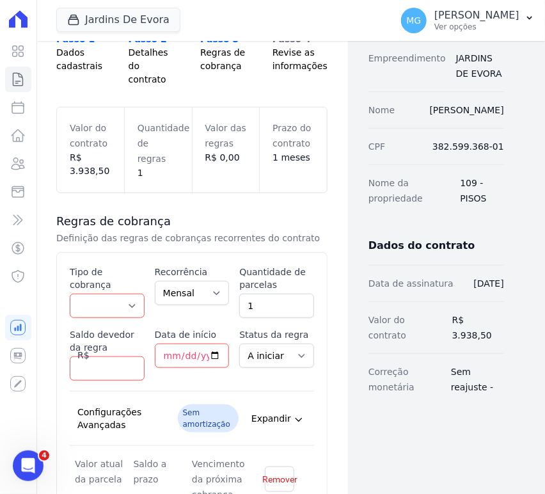
scroll to position [142, 0]
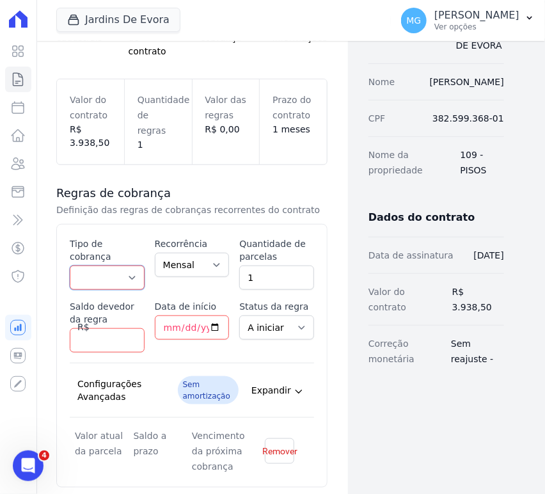
click at [126, 265] on select "Parcela Normal Entrada Sinal Intercalada Chaves Pré-chaves Pós-chaves Impostos …" at bounding box center [107, 277] width 75 height 24
select select "standard"
click at [70, 265] on select "Parcela Normal Entrada Sinal Intercalada Chaves Pré-chaves Pós-chaves Impostos …" at bounding box center [107, 277] width 75 height 24
click at [272, 265] on input "1" at bounding box center [276, 277] width 75 height 24
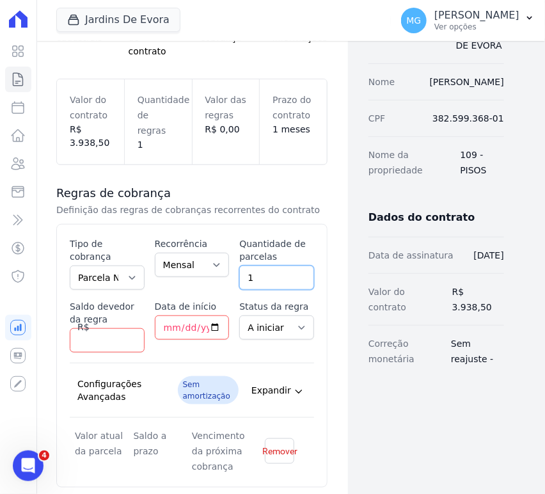
drag, startPoint x: 271, startPoint y: 260, endPoint x: 240, endPoint y: 255, distance: 30.5
click at [240, 265] on input "1" at bounding box center [276, 277] width 75 height 24
type input "20"
click at [97, 328] on input "Saldo devedor da regra" at bounding box center [107, 340] width 75 height 24
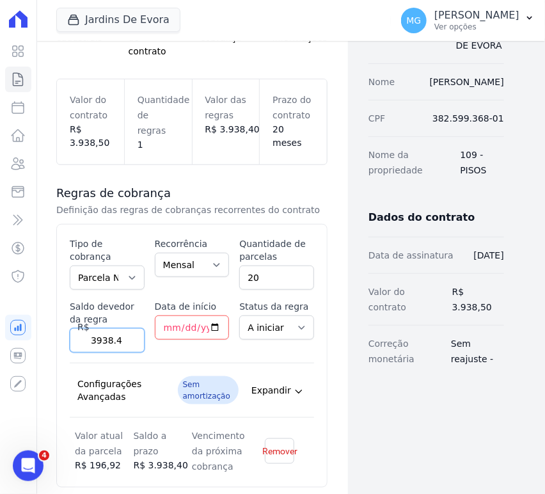
click at [100, 328] on input "3938.4" at bounding box center [107, 340] width 75 height 24
type input "4054.40"
drag, startPoint x: 236, startPoint y: 340, endPoint x: 154, endPoint y: 301, distance: 91.0
click at [235, 340] on div "Esse tipo de parcela não entra no saldo devedor do contrato. Tipo de cobrança P…" at bounding box center [192, 355] width 244 height 237
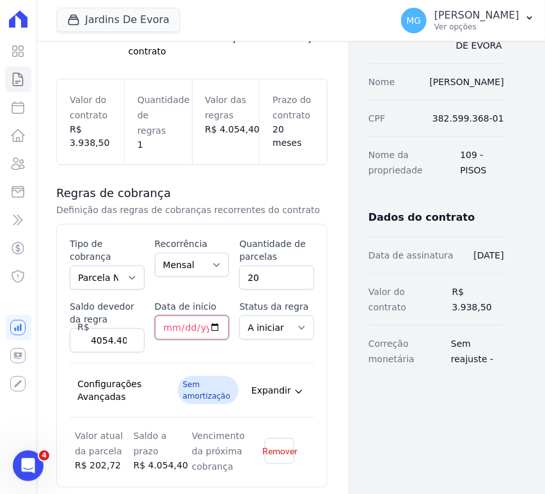
click at [163, 315] on input "Data de início" at bounding box center [192, 327] width 75 height 24
click at [169, 315] on input "Data de início" at bounding box center [192, 327] width 75 height 24
type input "[DATE]"
click at [240, 334] on div "Status da regra A iniciar Em aberto" at bounding box center [276, 326] width 75 height 52
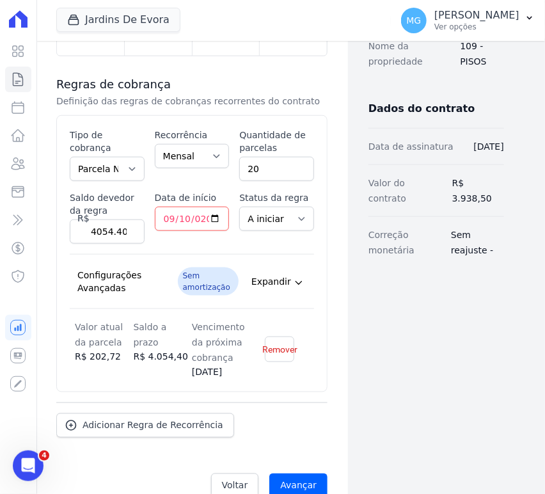
scroll to position [258, 0]
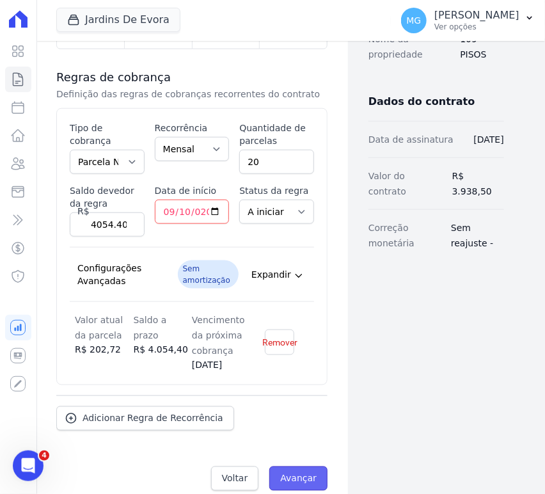
click at [300, 466] on input "Avançar" at bounding box center [298, 478] width 58 height 24
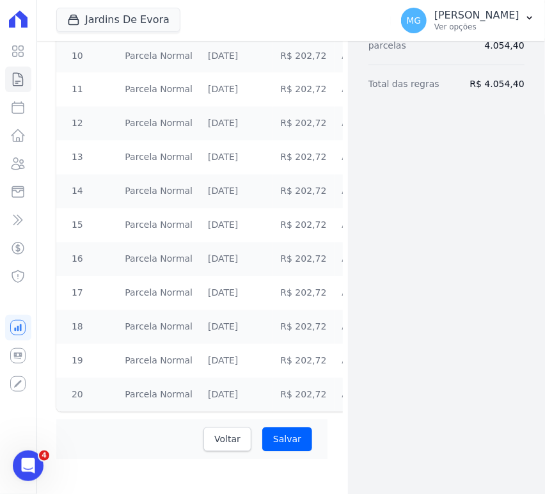
scroll to position [579, 0]
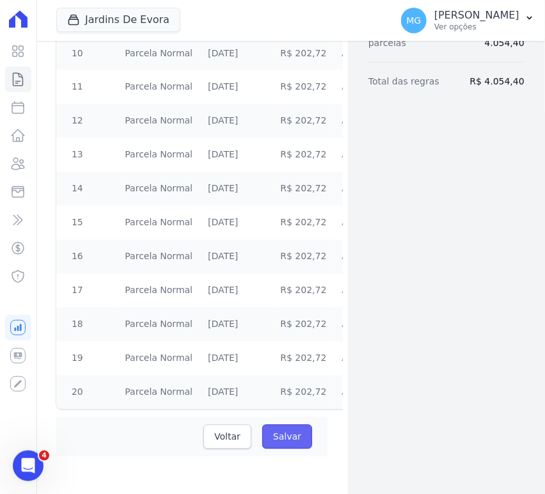
click at [281, 429] on input "Salvar" at bounding box center [287, 437] width 50 height 24
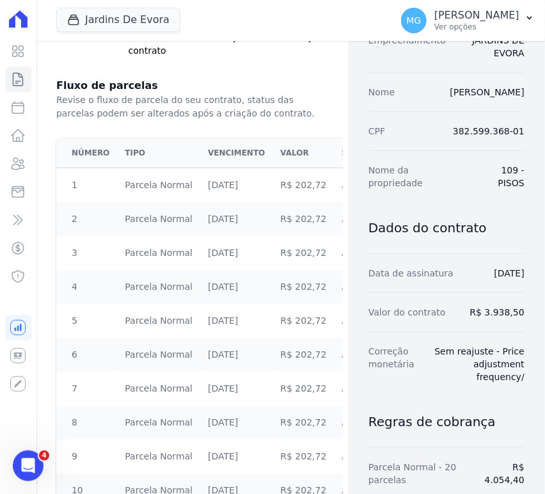
scroll to position [0, 0]
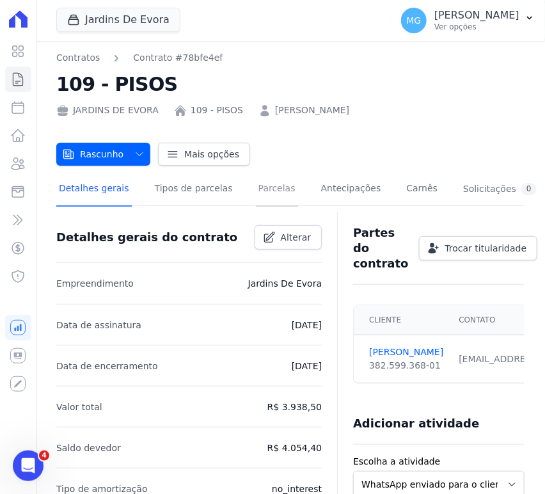
click at [265, 188] on link "Parcelas" at bounding box center [277, 190] width 42 height 34
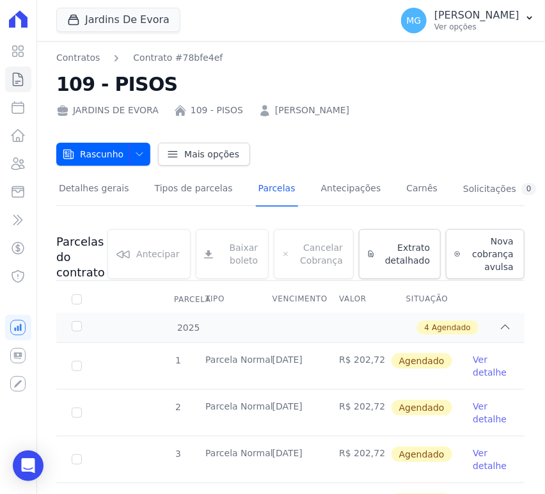
click at [473, 358] on link "Ver detalhe" at bounding box center [491, 366] width 36 height 26
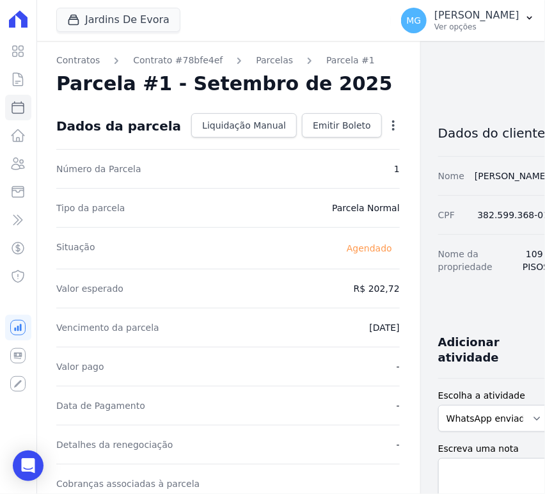
click at [387, 127] on icon "button" at bounding box center [393, 125] width 13 height 13
click at [288, 145] on link "Alterar" at bounding box center [338, 142] width 113 height 23
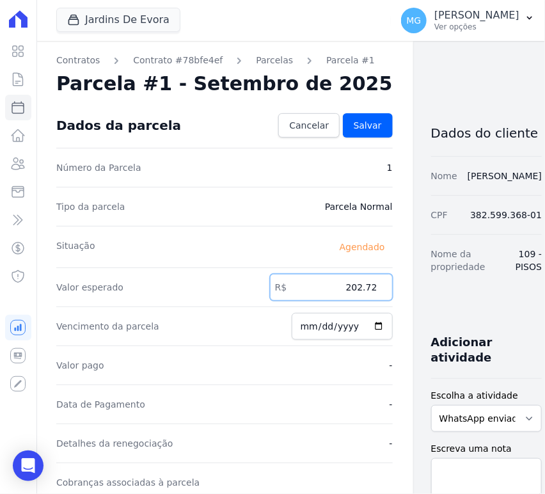
click at [338, 286] on input "202.72" at bounding box center [331, 287] width 123 height 27
type input "202.82"
click at [384, 292] on div "Contratos Contrato #78bfe4ef [GEOGRAPHIC_DATA] Parcela #1 [GEOGRAPHIC_DATA] #1 …" at bounding box center [280, 451] width 489 height 821
click at [343, 118] on link "Salvar" at bounding box center [368, 125] width 50 height 24
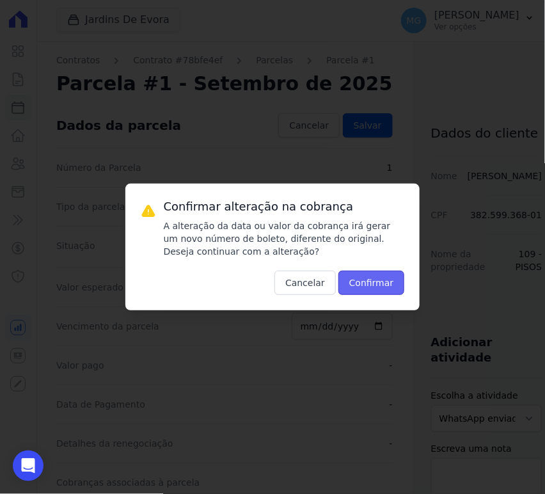
click at [384, 287] on button "Confirmar" at bounding box center [371, 283] width 67 height 24
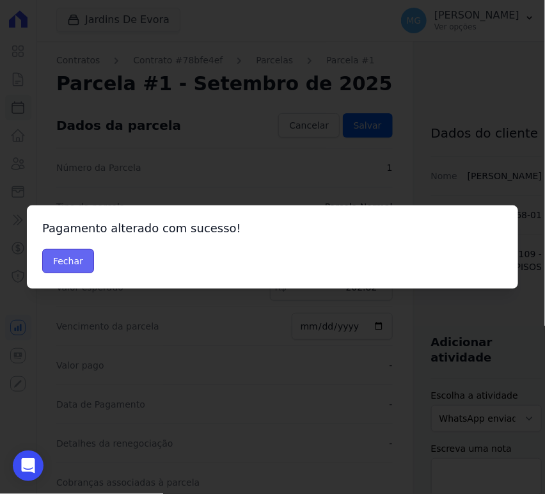
click at [56, 266] on button "Fechar" at bounding box center [68, 261] width 52 height 24
click at [71, 256] on button "Fechar" at bounding box center [68, 261] width 52 height 24
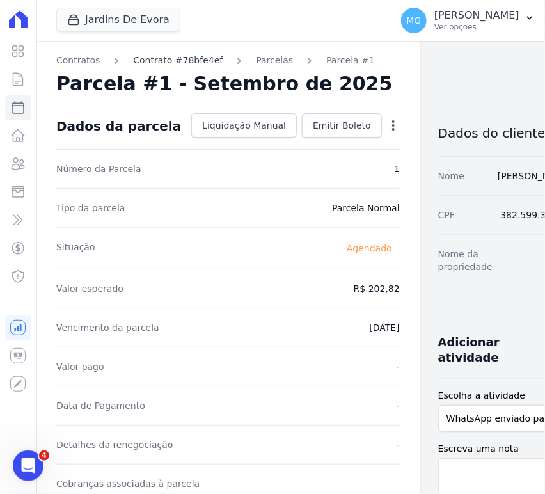
click at [170, 55] on link "Contrato #78bfe4ef" at bounding box center [178, 60] width 90 height 13
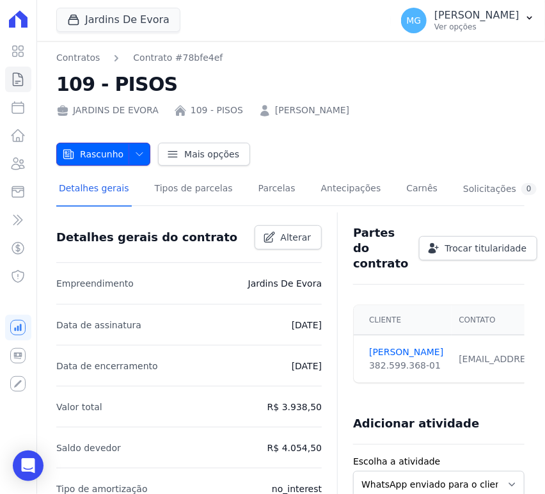
drag, startPoint x: 136, startPoint y: 153, endPoint x: 143, endPoint y: 166, distance: 14.9
click at [136, 153] on icon "button" at bounding box center [139, 154] width 10 height 10
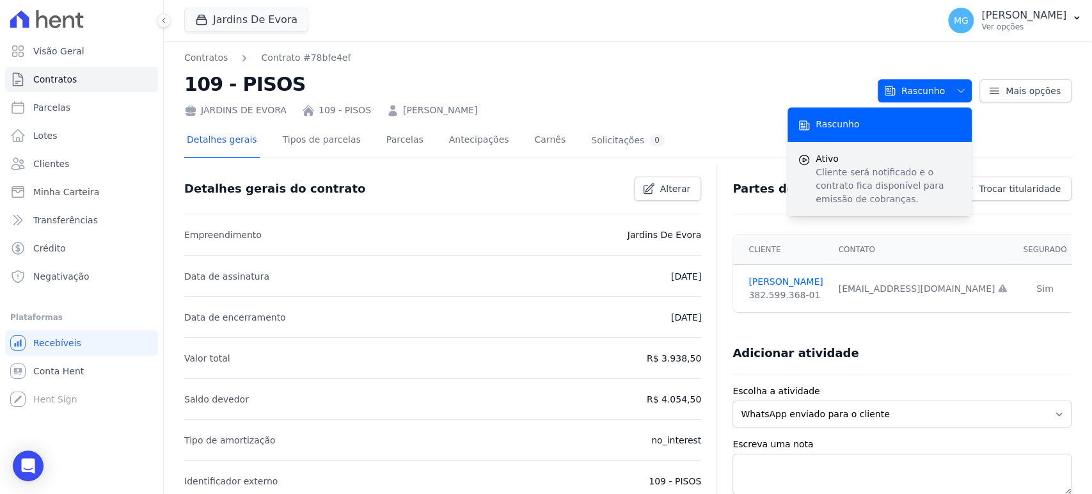
click at [544, 168] on p "Cliente será notificado e o contrato fica disponível para emissão de cobranças." at bounding box center [888, 186] width 146 height 40
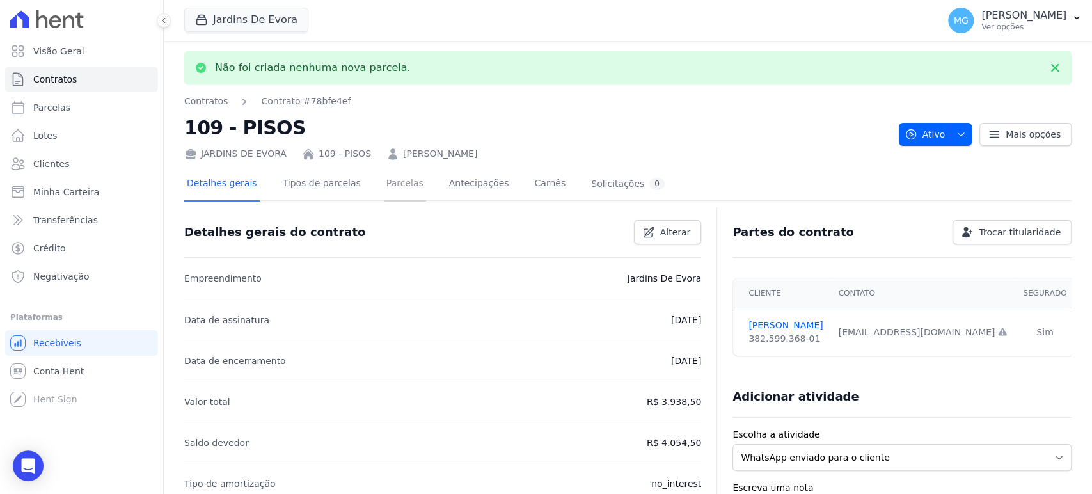
click at [384, 198] on link "Parcelas" at bounding box center [405, 185] width 42 height 34
click at [384, 184] on link "Parcelas" at bounding box center [405, 185] width 42 height 34
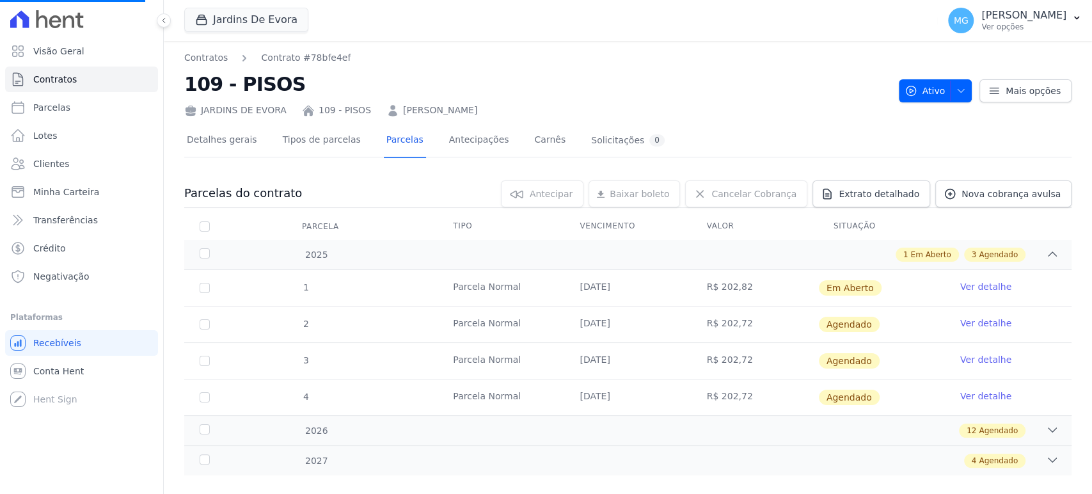
scroll to position [19, 0]
drag, startPoint x: 588, startPoint y: 290, endPoint x: 659, endPoint y: 290, distance: 71.6
click at [544, 290] on td "[DATE]" at bounding box center [627, 288] width 127 height 36
click at [399, 12] on div "Jardins De Evora CONSTRUTORA [PERSON_NAME] LTDA JARDINS DE [GEOGRAPHIC_DATA] JA…" at bounding box center [558, 20] width 748 height 42
